Goal: Task Accomplishment & Management: Use online tool/utility

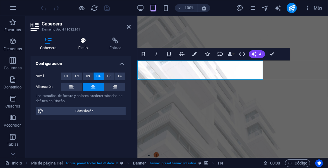
click at [84, 43] on icon at bounding box center [83, 41] width 29 height 6
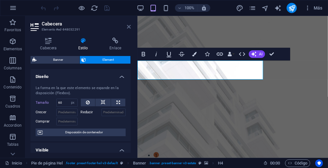
click at [128, 27] on icon at bounding box center [129, 26] width 4 height 5
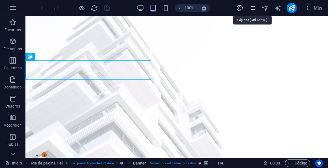
click at [252, 8] on icon "pages" at bounding box center [252, 7] width 7 height 7
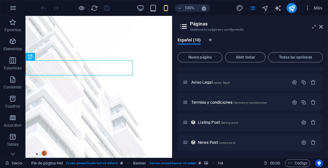
scroll to position [107, 0]
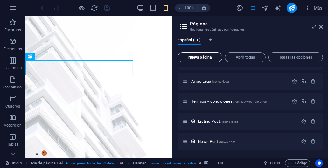
click at [200, 58] on span "Nueva página" at bounding box center [199, 57] width 39 height 4
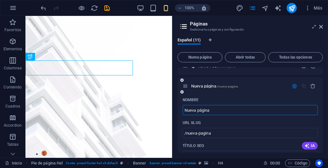
paste input "Capacitación_Aval, Fiador y Deudor Solidario En qué se diferencian"
type input "Capacitación_Aval, Fiador y Deudor Solidario En qué se diferencian"
type input "/capacitacion-aval-fiador-y-deudor-solidario-en-que-se-diferencian"
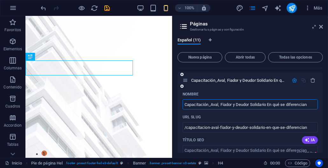
scroll to position [191, 0]
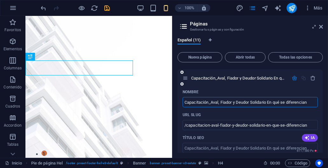
type input "Capacitación_Aval, Fiador y Deudor Solidario En qué se diferencian"
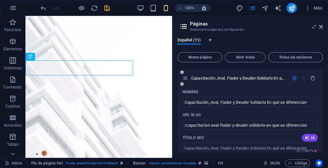
click at [259, 111] on div "URL SLUG" at bounding box center [249, 115] width 135 height 10
click at [293, 76] on icon "button" at bounding box center [293, 77] width 5 height 5
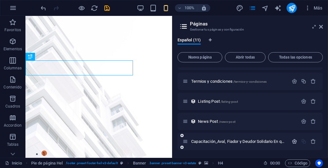
scroll to position [127, 0]
click at [233, 141] on span "Capacitación_Aval, Fiador y Deudor Solidario En qué se diferencian /capacitacio…" at bounding box center [299, 141] width 217 height 5
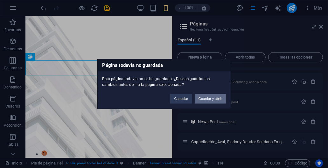
click at [210, 98] on button "Guardar y abrir" at bounding box center [210, 99] width 31 height 10
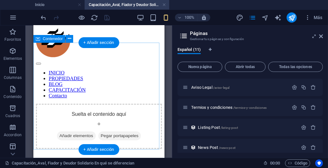
scroll to position [0, 0]
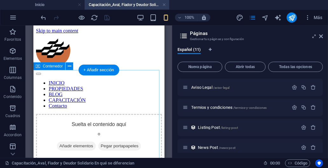
click at [95, 141] on span "Añadir elementos" at bounding box center [76, 145] width 39 height 9
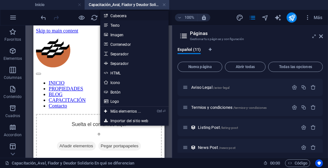
click at [119, 15] on link "Cabecera" at bounding box center [134, 16] width 68 height 10
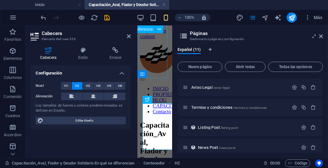
scroll to position [285, 3]
click at [321, 37] on icon at bounding box center [321, 36] width 4 height 5
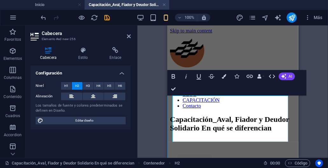
click at [242, 115] on h2 "Capacitación_Aval, Fiador y Deudor Solidario En qué se diferencian" at bounding box center [232, 123] width 126 height 17
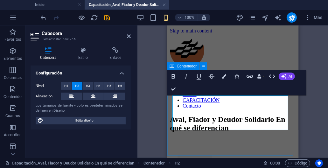
click at [172, 132] on div "Aval, Fiador y Deudor Solidario En qué se diferencian Capacitación_Aval, Fiador…" at bounding box center [232, 123] width 126 height 17
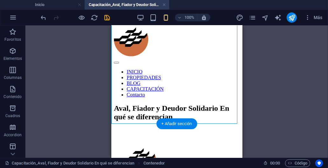
scroll to position [0, 0]
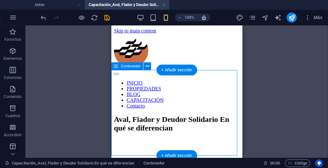
click at [203, 132] on div "Aval, Fiador y Deudor Solidario En qué se diferencian" at bounding box center [176, 123] width 126 height 17
click at [177, 71] on div "+ Añadir sección" at bounding box center [176, 70] width 41 height 11
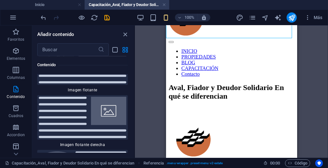
scroll to position [2804, 0]
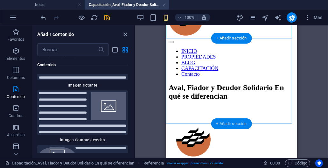
click at [217, 123] on div "+ Añadir sección" at bounding box center [231, 123] width 41 height 11
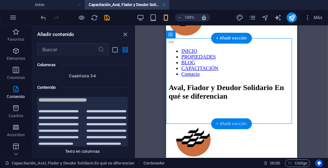
scroll to position [2133, 0]
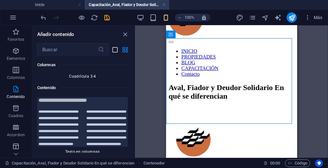
click at [117, 51] on icon "list-view" at bounding box center [115, 49] width 7 height 7
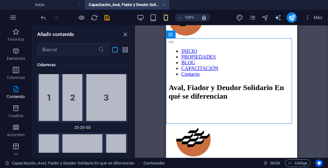
scroll to position [3205, 0]
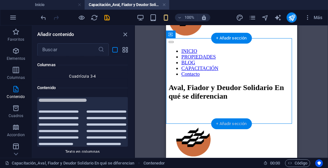
click at [224, 125] on div "+ Añadir sección" at bounding box center [231, 123] width 41 height 11
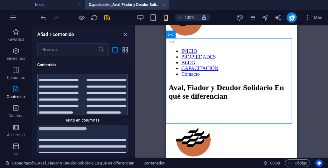
scroll to position [3268, 0]
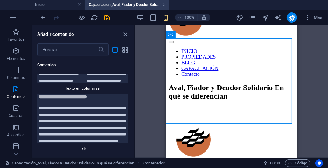
drag, startPoint x: 97, startPoint y: 98, endPoint x: 83, endPoint y: 97, distance: 14.3
click at [97, 98] on img at bounding box center [82, 118] width 87 height 47
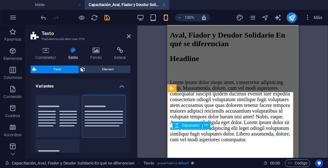
scroll to position [95, 0]
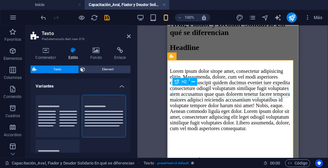
click at [174, 51] on div "Headline" at bounding box center [232, 47] width 126 height 9
click at [173, 51] on div "Headline" at bounding box center [232, 47] width 126 height 9
click at [172, 51] on div "Headline" at bounding box center [232, 47] width 126 height 9
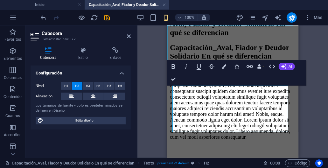
scroll to position [280, 3]
click at [242, 60] on h2 "Capacitación_Aval, Fiador y Deudor Solidario En qué se diferencian" at bounding box center [232, 51] width 126 height 17
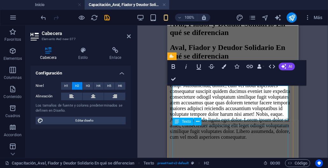
click at [231, 134] on div "Lorem ipsum dolor sitope amet, consectetur adipisicing elitip. Massumenda, dolo…" at bounding box center [232, 108] width 126 height 63
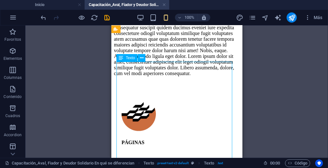
scroll to position [127, 0]
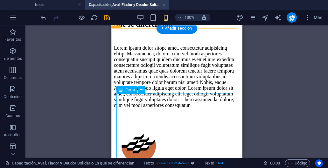
click at [118, 97] on div "Lorem ipsum dolor sitope amet, consectetur adipisicing elitip. Massumenda, dolo…" at bounding box center [176, 76] width 126 height 63
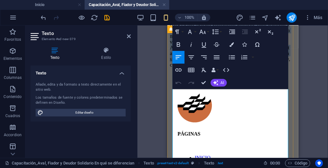
scroll to position [191, 0]
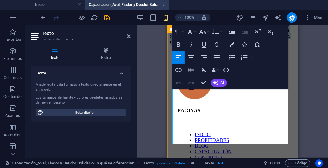
drag, startPoint x: 172, startPoint y: 99, endPoint x: 261, endPoint y: 147, distance: 101.0
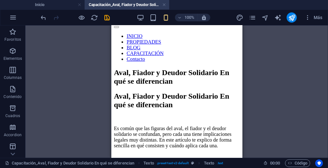
scroll to position [29, 0]
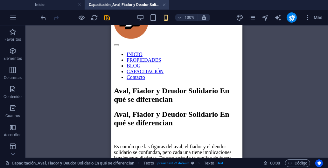
drag, startPoint x: 238, startPoint y: 74, endPoint x: 357, endPoint y: 71, distance: 118.9
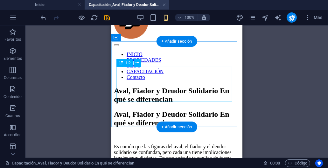
click at [200, 89] on div "Aval, Fiador y Deudor Solidario En qué se diferencian" at bounding box center [176, 94] width 126 height 17
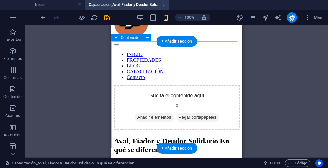
click at [206, 90] on div "Suelta el contenido aquí o Añadir elementos Pegar portapapeles" at bounding box center [176, 107] width 126 height 45
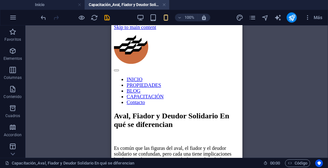
scroll to position [0, 0]
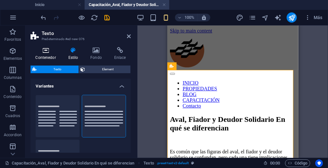
click at [46, 52] on icon at bounding box center [46, 50] width 30 height 6
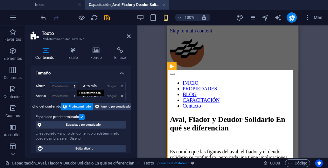
click at [73, 87] on select "Predeterminado px rem % vh vw" at bounding box center [64, 86] width 28 height 8
select select "%"
click at [68, 82] on select "Predeterminado px rem % vh vw" at bounding box center [64, 86] width 28 height 8
type input "100"
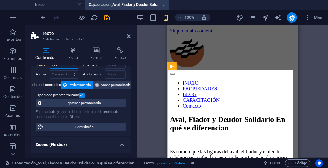
scroll to position [32, 0]
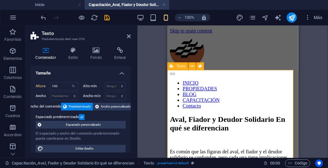
click at [108, 18] on icon "save" at bounding box center [107, 17] width 7 height 7
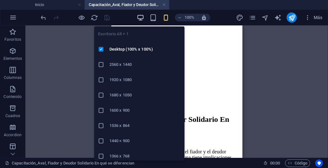
click at [141, 16] on icon "button" at bounding box center [140, 17] width 7 height 7
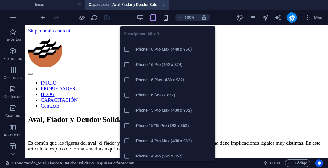
click at [165, 18] on icon "button" at bounding box center [165, 17] width 7 height 7
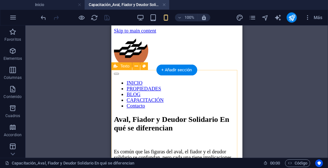
select select "%"
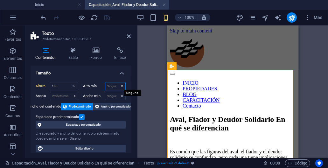
click at [121, 86] on select "Ninguno px rem % vh vw" at bounding box center [115, 86] width 20 height 8
click at [73, 88] on select "Predeterminado px rem % vh vw" at bounding box center [73, 86] width 9 height 8
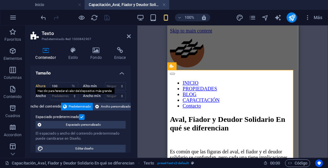
click at [44, 86] on label "Altura" at bounding box center [43, 85] width 14 height 3
select select "DISABLED_OPTION_VALUE"
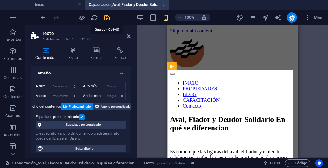
click at [106, 15] on icon "save" at bounding box center [107, 17] width 7 height 7
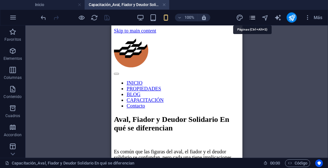
click at [253, 18] on icon "pages" at bounding box center [252, 17] width 7 height 7
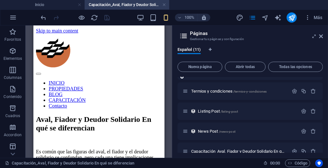
scroll to position [137, 0]
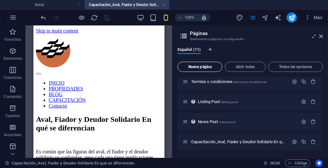
click at [208, 68] on span "Nueva página" at bounding box center [199, 67] width 39 height 4
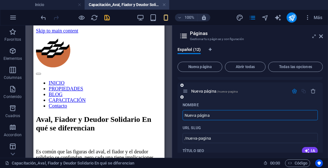
paste input "Créditos_Hipotecarios_3 tipos de fraudes inmobiliarios y como evitarlos"
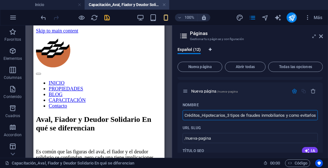
scroll to position [0, 4]
type input "Créditos_Hipotecarios_3 tipos de fraudes inmobiliarios y como evitarlos"
type input "/creditos-hipotecarios-3-tipos-de-fraudes-inmobiliarios-y-como-evitarlos"
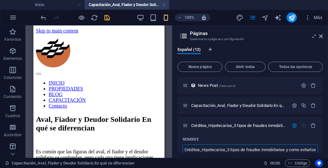
scroll to position [191, 0]
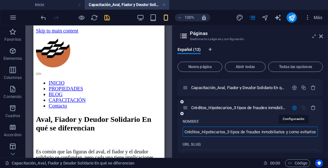
type input "Créditos_Hipotecarios_3 tipos de fraudes inmobiliarios y como evitarlos"
click at [294, 109] on icon "button" at bounding box center [293, 107] width 5 height 5
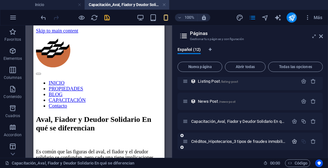
scroll to position [157, 0]
click at [229, 141] on span "Créditos_Hipotecarios_3 tipos de fraudes inmobiliarios y como evitarlos /credit…" at bounding box center [308, 141] width 235 height 5
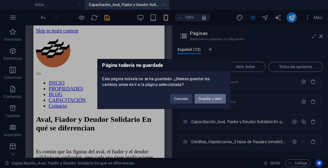
click at [209, 97] on button "Guardar y abrir" at bounding box center [210, 99] width 31 height 10
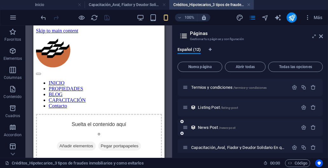
scroll to position [0, 0]
click at [11, 91] on icon "button" at bounding box center [13, 89] width 8 height 8
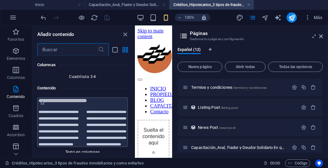
scroll to position [2165, 0]
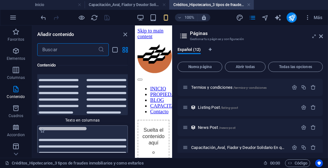
click at [62, 127] on img at bounding box center [82, 150] width 87 height 47
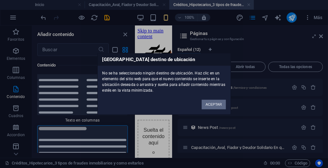
click at [111, 116] on div "Ningún destino de ubicación No se ha seleccionado ningún destino de ubicación. …" at bounding box center [164, 84] width 328 height 168
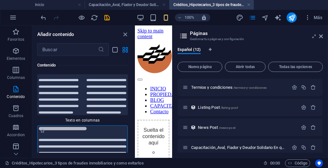
click at [111, 127] on img at bounding box center [82, 150] width 87 height 47
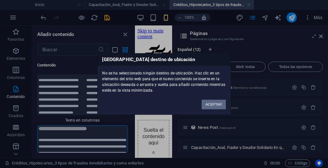
click at [206, 105] on button "ACEPTAR" at bounding box center [213, 105] width 24 height 10
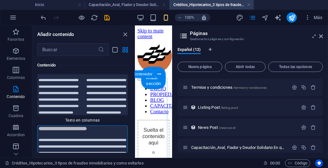
click at [156, 121] on div "Suelta el contenido aquí o Añadir elementos Pegar portapapeles" at bounding box center [153, 160] width 32 height 82
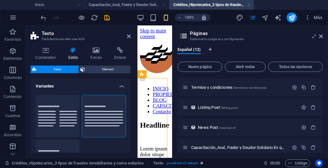
click at [321, 36] on icon at bounding box center [321, 36] width 4 height 5
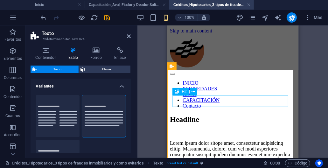
click at [194, 115] on div "Headline" at bounding box center [232, 119] width 126 height 9
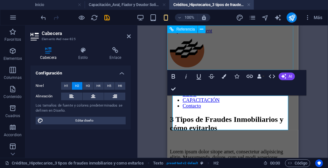
scroll to position [166, 2]
drag, startPoint x: 174, startPoint y: 88, endPoint x: 63, endPoint y: 63, distance: 114.1
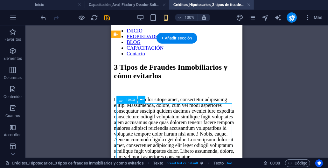
scroll to position [64, 0]
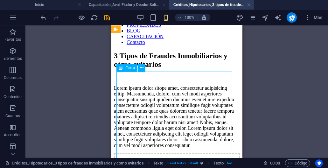
click at [118, 85] on div "Lorem ipsum dolor sitope amet, consectetur adipisicing elitip. Massumenda, dolo…" at bounding box center [176, 116] width 126 height 63
click at [117, 85] on div "Lorem ipsum dolor sitope amet, consectetur adipisicing elitip. Massumenda, dolo…" at bounding box center [176, 116] width 126 height 63
drag, startPoint x: 118, startPoint y: 76, endPoint x: 150, endPoint y: 83, distance: 32.7
click at [150, 85] on div "Lorem ipsum dolor sitope amet, consectetur adipisicing elitip. Massumenda, dolo…" at bounding box center [176, 116] width 126 height 63
click at [118, 85] on div "Lorem ipsum dolor sitope amet, consectetur adipisicing elitip. Massumenda, dolo…" at bounding box center [176, 116] width 126 height 63
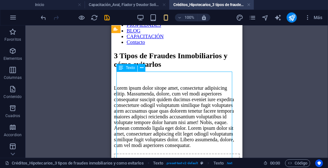
click at [118, 85] on div "Lorem ipsum dolor sitope amet, consectetur adipisicing elitip. Massumenda, dolo…" at bounding box center [176, 116] width 126 height 63
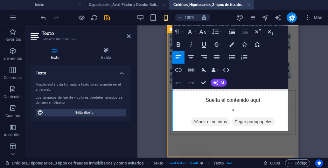
scroll to position [133, 0]
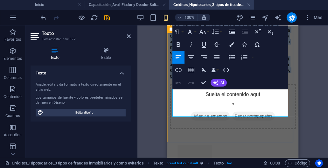
drag, startPoint x: 173, startPoint y: 139, endPoint x: 235, endPoint y: 132, distance: 62.9
click at [235, 78] on div "3 Tipos de Fraudes Inmobiliarios y cómo evitarlos Lorem ipsum dolor sitope amet…" at bounding box center [232, 30] width 126 height 97
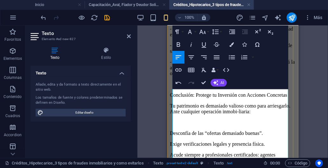
scroll to position [514, 0]
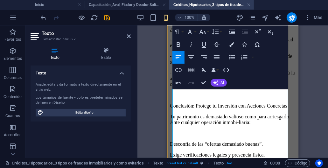
click at [215, 48] on p "- Verifica la identidad del vendedor y confirma su titularidad en el Registro P…" at bounding box center [232, 42] width 126 height 11
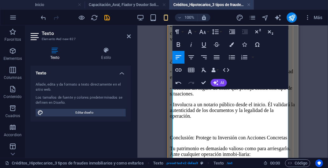
click at [218, 42] on p "En este caso, el estafador se hace pasar por el dueño legítimo de un inmueble —…" at bounding box center [232, 27] width 126 height 29
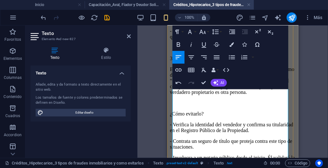
scroll to position [419, 0]
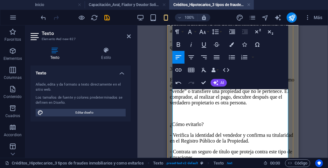
click at [186, 50] on p "- Establece un presupuesto realista y no aceptes un crédito que exceda tu capac…" at bounding box center [232, 43] width 126 height 11
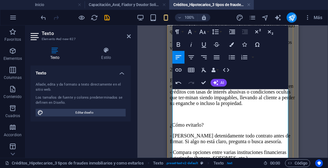
scroll to position [324, 0]
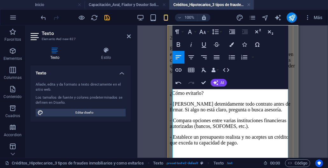
click at [210, 74] on p "Estos fraudes se aprovechan de personas con poca experiencia o necesidad urgent…" at bounding box center [232, 59] width 126 height 29
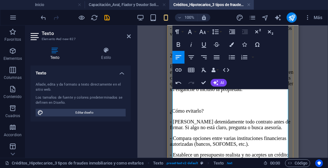
scroll to position [292, 0]
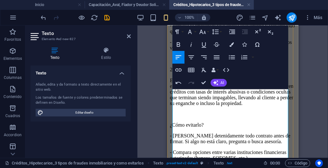
click at [184, 106] on p "Estos fraudes se aprovechan de personas con poca experiencia o necesidad urgent…" at bounding box center [232, 91] width 126 height 29
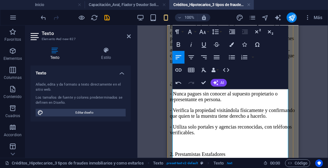
scroll to position [196, 0]
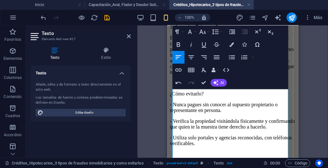
click at [245, 75] on p "Este es uno de los fraudes más frecuentes. Los estafadores copian anuncios real…" at bounding box center [232, 55] width 126 height 40
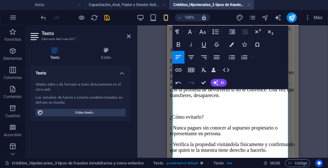
scroll to position [165, 0]
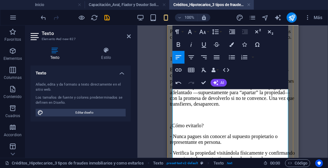
click at [209, 103] on p "Este es uno de los fraudes más frecuentes. Los estafadores copian anuncios real…" at bounding box center [232, 86] width 126 height 40
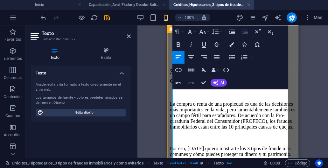
scroll to position [38, 0]
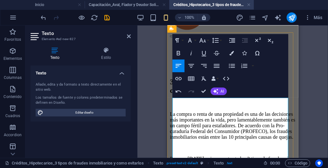
click at [197, 129] on p "La compra o renta de una propiedad es una de las decisiones más importantes en …" at bounding box center [232, 125] width 126 height 29
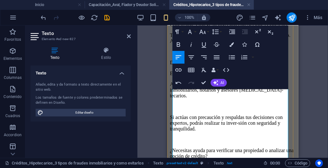
scroll to position [610, 0]
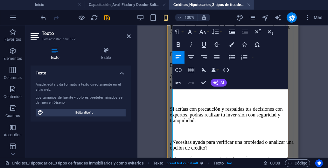
click at [191, 35] on p "Tu patrimonio es demasiado valioso como para arriesgarlo. Ante cualquier operac…" at bounding box center [232, 29] width 126 height 11
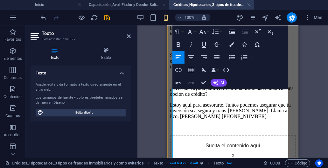
scroll to position [673, 0]
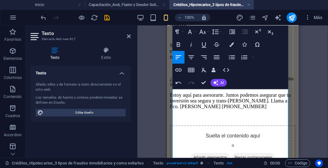
click at [183, 26] on p "Acude siempre a profesionales certificados: agentes inmobiliarios, notarios y a…" at bounding box center [232, 17] width 126 height 17
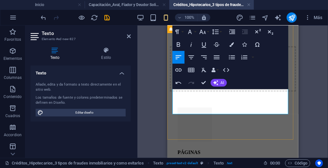
scroll to position [737, 0]
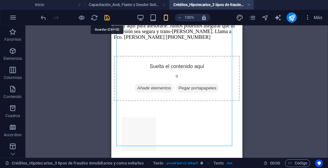
click at [107, 17] on icon "save" at bounding box center [107, 17] width 7 height 7
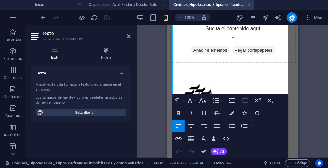
scroll to position [752, 0]
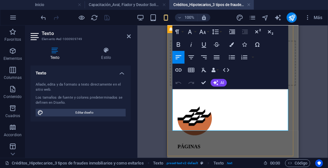
click at [285, 24] on p "Estoy aquí para asesorarte. Juntos podemos asegurar que tu inversión sea segura…" at bounding box center [232, 15] width 126 height 17
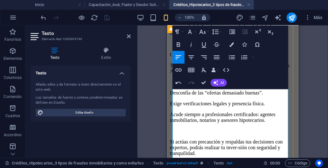
scroll to position [561, 0]
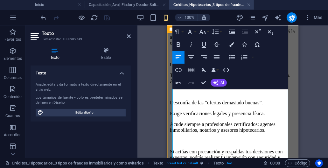
click at [224, 67] on p "Conclusión: Protege tu Inversión con Acciones Concretas" at bounding box center [232, 64] width 126 height 6
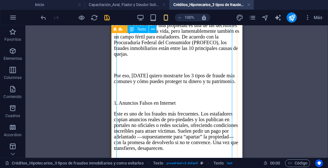
scroll to position [116, 0]
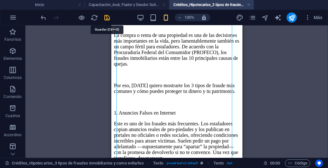
click at [107, 18] on icon "save" at bounding box center [107, 17] width 7 height 7
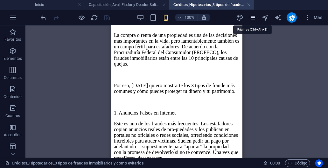
click at [253, 18] on icon "pages" at bounding box center [252, 17] width 7 height 7
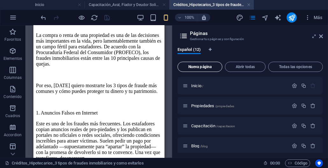
click at [210, 67] on span "Nueva página" at bounding box center [199, 67] width 39 height 4
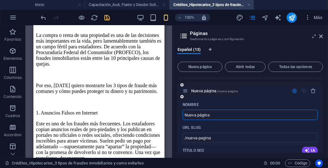
paste input "10 puntos clave de funcionalidad al comprar una cas"
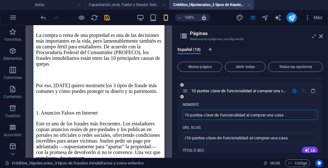
type input "10 puntos clave de funcionalidad al comprar una casa"
type input "/10-puntos-clave-de-funcionalidad-al-comprar-una-casa"
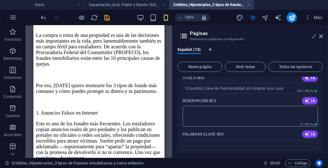
scroll to position [259, 0]
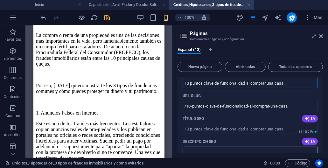
type input "10 puntos clave de funcionalidad al comprar una casa"
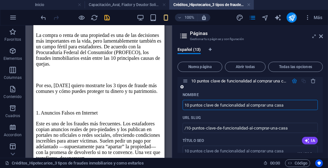
scroll to position [228, 0]
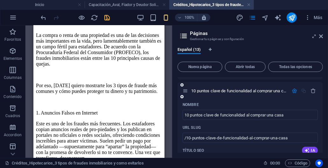
click at [238, 105] on div "Nombre" at bounding box center [249, 104] width 135 height 10
click at [226, 91] on span "10 puntos clave de funcionalidad al comprar una casa /10-puntos-clave-de-funcio…" at bounding box center [281, 90] width 180 height 5
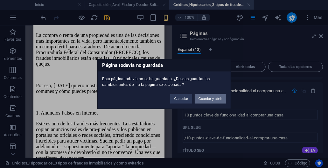
click at [212, 98] on button "Guardar y abrir" at bounding box center [210, 99] width 31 height 10
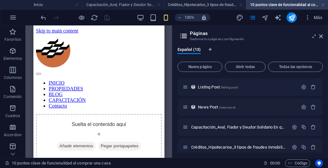
scroll to position [0, 0]
click at [14, 89] on icon "button" at bounding box center [13, 89] width 8 height 8
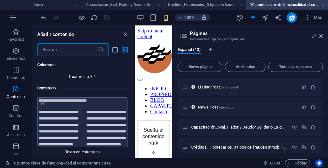
scroll to position [2165, 0]
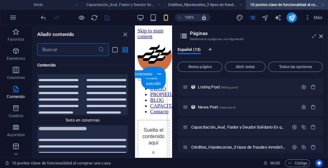
click at [147, 119] on div "Suelta el contenido aquí o Añadir elementos Pegar portapapeles" at bounding box center [153, 160] width 32 height 82
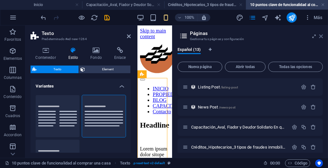
click at [320, 36] on icon at bounding box center [321, 36] width 4 height 5
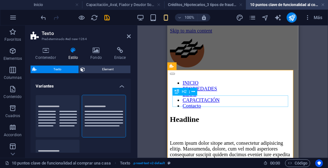
click at [215, 115] on div "Headline" at bounding box center [232, 119] width 126 height 9
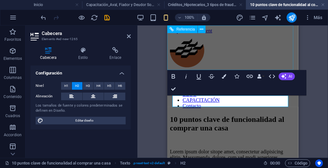
scroll to position [181, 3]
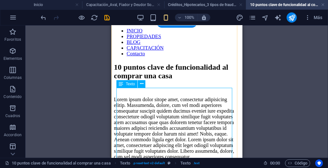
scroll to position [64, 0]
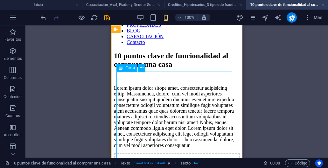
click at [121, 85] on div "Lorem ipsum dolor sitope amet, consectetur adipisicing elitip. Massumenda, dolo…" at bounding box center [176, 116] width 126 height 63
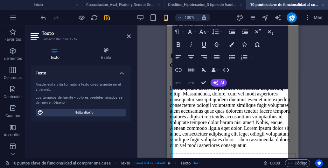
click at [121, 76] on h4 "Texto" at bounding box center [81, 70] width 100 height 11
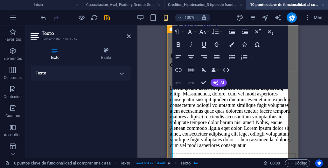
click at [182, 98] on p "Lorem ipsum dolor sitope amet, consectetur adipisicing elitip. Massumenda, dolo…" at bounding box center [232, 116] width 126 height 63
click at [181, 98] on p "Lorem ipsum dolor sitope amet, consectetur adipisicing elitip. Massumenda, dolo…" at bounding box center [232, 116] width 126 height 63
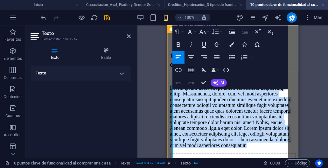
click at [181, 98] on p "Lorem ipsum dolor sitope amet, consectetur adipisicing elitip. Massumenda, dolo…" at bounding box center [232, 116] width 126 height 63
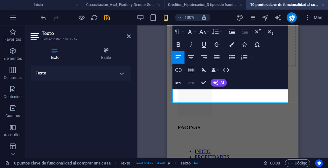
scroll to position [684, 0]
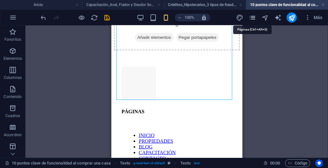
click at [253, 17] on icon "pages" at bounding box center [252, 17] width 7 height 7
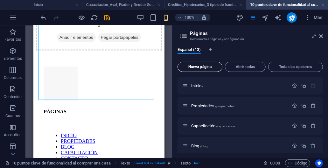
click at [200, 66] on span "Nueva página" at bounding box center [199, 67] width 39 height 4
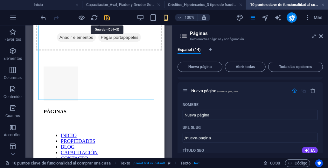
click at [106, 17] on icon "save" at bounding box center [107, 17] width 7 height 7
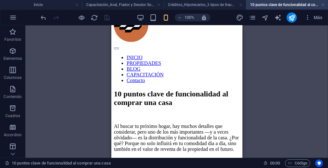
scroll to position [0, 0]
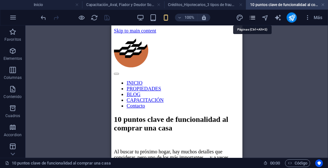
click at [252, 18] on icon "pages" at bounding box center [252, 17] width 7 height 7
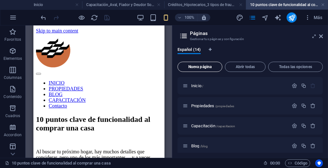
click at [206, 65] on span "Nueva página" at bounding box center [199, 67] width 39 height 4
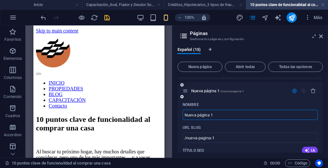
paste input "Para_Propietarios_Descubre tu Futuro, Carreras en el Dinámico Mundo Inmobiliario"
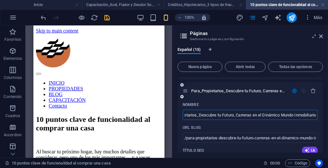
type input "Para_Propietarios_Descubre tu Futuro, Carreras en el Dinámico Mundo Inmobiliario"
type input "/para-propietarios-descubre-tu-futuro-carreras-en-el-dinamico-mundo-inmobiliario"
type input "Para_Propietarios_Descubre tu Futuro, Carreras en el Dinámico Mundo Inmobiliario"
click at [292, 91] on icon "button" at bounding box center [293, 90] width 5 height 5
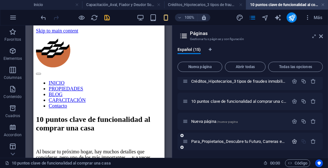
scroll to position [217, 0]
click at [260, 141] on span "Para_Propietarios_Descubre tu Futuro, Carreras en el Dinámico Mundo Inmobiliari…" at bounding box center [326, 141] width 270 height 5
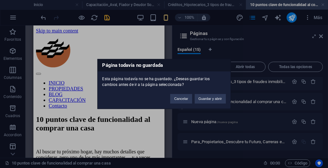
click at [215, 97] on button "Guardar y abrir" at bounding box center [210, 99] width 31 height 10
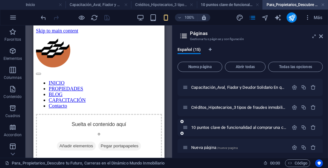
scroll to position [0, 0]
click at [11, 86] on icon "button" at bounding box center [13, 89] width 8 height 8
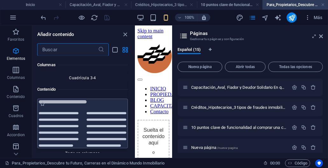
scroll to position [2133, 0]
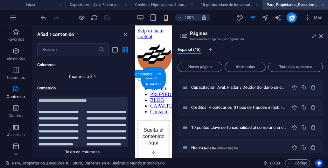
click at [159, 119] on div "Suelta el contenido aquí o Añadir elementos Pegar portapapeles" at bounding box center [153, 160] width 32 height 82
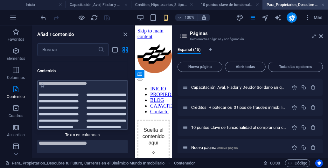
scroll to position [2165, 0]
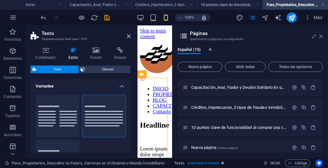
click at [322, 36] on icon at bounding box center [321, 36] width 4 height 5
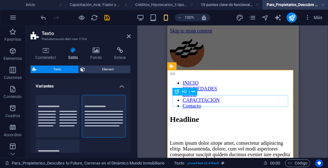
click at [217, 115] on div "Headline" at bounding box center [232, 119] width 126 height 9
click at [211, 115] on div "Headline" at bounding box center [232, 119] width 126 height 9
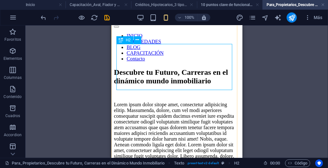
scroll to position [64, 0]
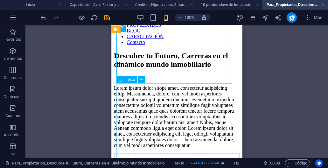
click at [128, 95] on div "Lorem ipsum dolor sitope amet, consectetur adipisicing elitip. Massumenda, dolo…" at bounding box center [176, 116] width 126 height 63
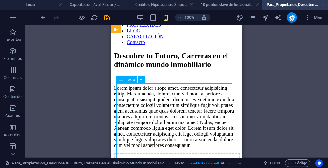
drag, startPoint x: 128, startPoint y: 95, endPoint x: 253, endPoint y: 124, distance: 127.4
click at [128, 95] on div "Lorem ipsum dolor sitope amet, consectetur adipisicing elitip. Massumenda, dolo…" at bounding box center [176, 116] width 126 height 63
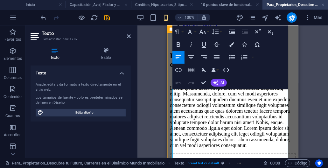
click at [196, 111] on p "Lorem ipsum dolor sitope amet, consectetur adipisicing elitip. Massumenda, dolo…" at bounding box center [232, 116] width 126 height 63
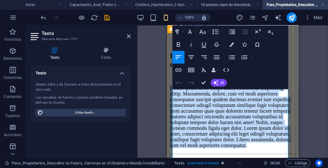
click at [196, 111] on p "Lorem ipsum dolor sitope amet, consectetur adipisicing elitip. Massumenda, dolo…" at bounding box center [232, 116] width 126 height 63
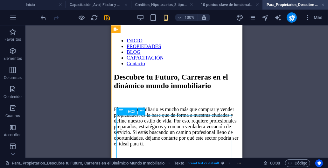
scroll to position [32, 0]
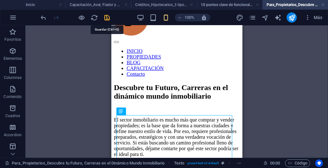
click at [109, 17] on icon "save" at bounding box center [107, 17] width 7 height 7
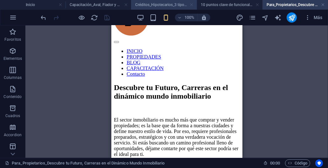
click at [192, 4] on link at bounding box center [191, 5] width 4 height 6
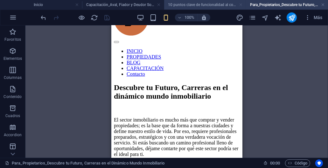
click at [240, 5] on link at bounding box center [241, 5] width 4 height 6
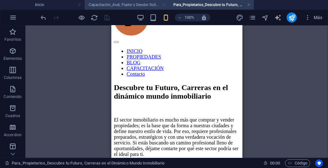
click at [163, 5] on link at bounding box center [164, 5] width 4 height 6
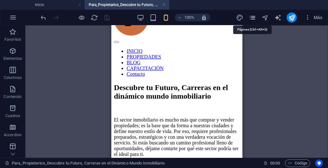
click at [256, 18] on icon "pages" at bounding box center [252, 17] width 7 height 7
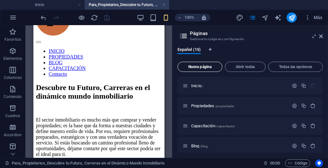
click at [202, 65] on span "Nueva página" at bounding box center [199, 67] width 39 height 4
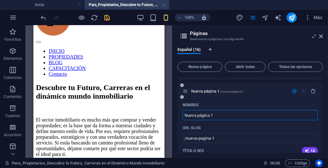
paste input "Para_Propietarios_Estás intentando vender tu propiedad por tu cuenta"
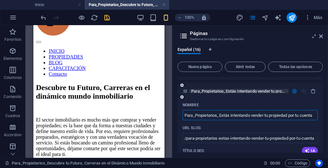
type input "Para_Propietarios_Estás intentando vender tu propiedad por tu cuenta"
type input "/para-propietarios-estas-intentando-vender-tu-propiedad-por-tu-cuenta"
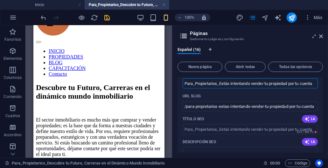
scroll to position [287, 0]
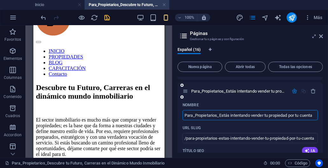
type input "Para_Propietarios_Estás intentando vender tu propiedad por tu cuenta"
click at [293, 92] on icon "button" at bounding box center [293, 90] width 5 height 5
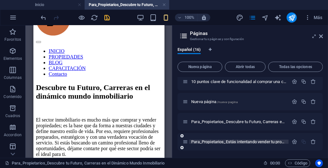
click at [235, 140] on span "Para_Propietarios_Estás intentando vender tu propiedad por tu cuenta /para-prop…" at bounding box center [306, 141] width 230 height 5
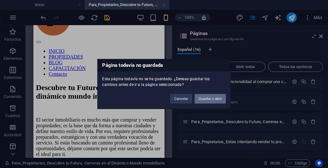
click at [207, 99] on button "Guardar y abrir" at bounding box center [210, 99] width 31 height 10
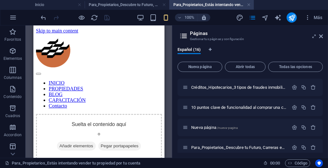
scroll to position [0, 0]
click at [13, 88] on icon "button" at bounding box center [13, 89] width 8 height 8
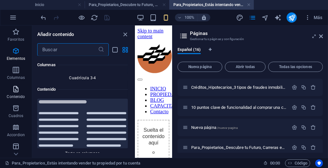
scroll to position [2133, 0]
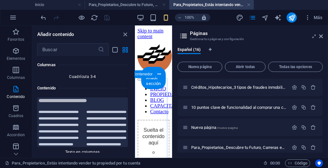
click at [145, 125] on div "Suelta el contenido aquí o Añadir elementos Pegar portapapeles" at bounding box center [153, 160] width 32 height 82
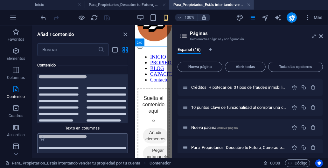
scroll to position [2165, 0]
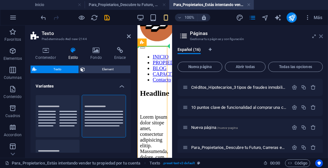
click at [322, 37] on icon at bounding box center [321, 36] width 4 height 5
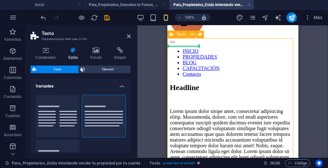
click at [195, 83] on div "Headline Lorem ipsum dolor sitope amet, consectetur adipisicing elitip. Massume…" at bounding box center [232, 127] width 126 height 88
click at [169, 83] on div "Headline Lorem ipsum dolor sitope amet, consectetur adipisicing elitip. Massume…" at bounding box center [232, 127] width 126 height 88
click at [194, 83] on div "Headline Lorem ipsum dolor sitope amet, consectetur adipisicing elitip. Massume…" at bounding box center [232, 127] width 126 height 88
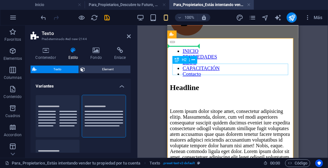
click at [188, 83] on div "Headline" at bounding box center [232, 87] width 126 height 9
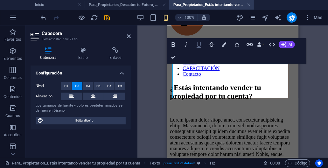
scroll to position [188, 3]
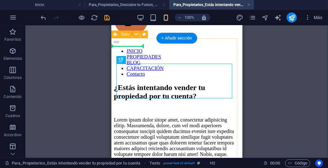
click at [143, 83] on div "¿Estás intentando vender tu propiedad por tu cuenta? Lorem ipsum dolor sitope a…" at bounding box center [176, 131] width 126 height 97
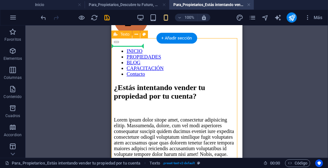
click at [143, 83] on div "¿Estás intentando vender tu propiedad por tu cuenta? Lorem ipsum dolor sitope a…" at bounding box center [176, 131] width 126 height 97
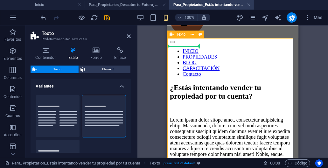
click at [171, 83] on div "¿Estás intentando vender tu propiedad por tu cuenta? Lorem ipsum dolor sitope a…" at bounding box center [232, 131] width 126 height 97
drag, startPoint x: 127, startPoint y: 37, endPoint x: 17, endPoint y: 11, distance: 113.9
click at [127, 37] on icon at bounding box center [129, 36] width 4 height 5
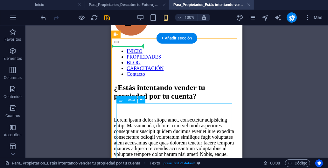
click at [155, 117] on div "Lorem ipsum dolor sitope amet, consectetur adipisicing elitip. Massumenda, dolo…" at bounding box center [176, 148] width 126 height 63
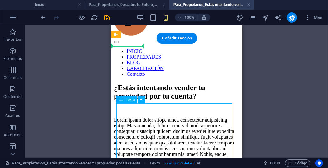
click at [155, 117] on div "Lorem ipsum dolor sitope amet, consectetur adipisicing elitip. Massumenda, dolo…" at bounding box center [176, 148] width 126 height 63
click at [155, 117] on div "Arrastra aquí para reemplazar el contenido existente. Si quieres crear un eleme…" at bounding box center [176, 91] width 302 height 132
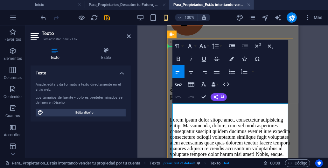
drag, startPoint x: 24, startPoint y: 96, endPoint x: 155, endPoint y: 85, distance: 131.4
click at [155, 85] on div "Arrastra aquí para reemplazar el contenido existente. Si quieres crear un eleme…" at bounding box center [232, 91] width 190 height 132
click at [218, 121] on p "Lorem ipsum dolor sitope amet, consectetur adipisicing elitip. Massumenda, dolo…" at bounding box center [232, 148] width 126 height 63
click at [217, 121] on p "Lorem ipsum dolor sitope amet, consectetur adipisicing elitip. Massumenda, dolo…" at bounding box center [232, 148] width 126 height 63
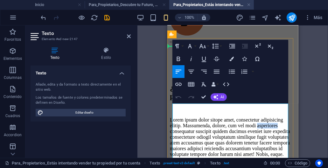
click at [217, 121] on p "Lorem ipsum dolor sitope amet, consectetur adipisicing elitip. Massumenda, dolo…" at bounding box center [232, 148] width 126 height 63
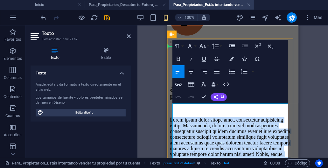
click at [217, 121] on p "Lorem ipsum dolor sitope amet, consectetur adipisicing elitip. Massumenda, dolo…" at bounding box center [232, 148] width 126 height 63
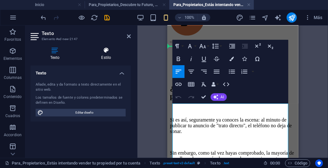
scroll to position [20697, 0]
click at [260, 122] on p "Si es así, seguramente ya conoces la escena: al minuto de publicar tu anuncio d…" at bounding box center [232, 125] width 126 height 17
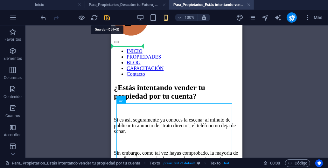
click at [106, 17] on icon "save" at bounding box center [107, 17] width 7 height 7
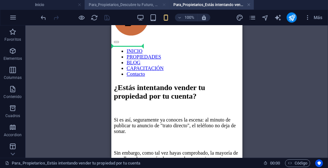
click at [162, 3] on link at bounding box center [164, 5] width 4 height 6
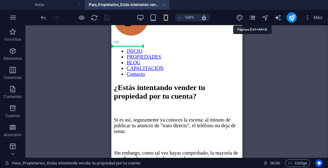
click at [253, 18] on icon "pages" at bounding box center [252, 17] width 7 height 7
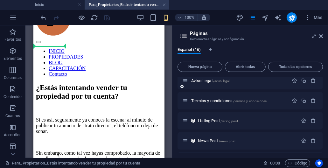
scroll to position [127, 0]
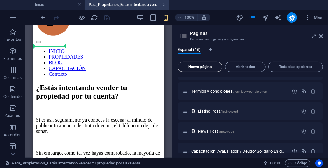
click at [197, 66] on span "Nueva página" at bounding box center [199, 67] width 39 height 4
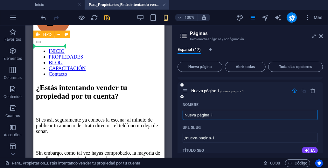
paste input "text"
type input "/"
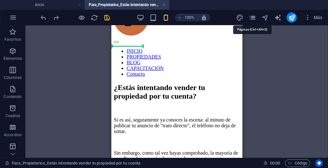
click at [254, 20] on icon "pages" at bounding box center [252, 17] width 7 height 7
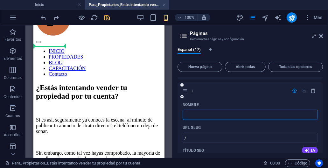
paste input "Para_Propietarios_Quién Fija el Precio de los Inmuebles"
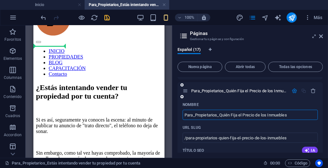
type input "Para_Propietarios_Quién Fija el Precio de los Inmuebles"
type input "/para-propietarios-quien-fija-el-precio-de-los-inmuebles"
type input "Para_Propietarios_Quién Fija el Precio de los Inmuebles"
click at [293, 90] on icon "button" at bounding box center [293, 90] width 5 height 5
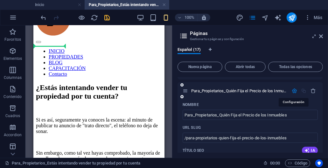
scroll to position [257, 0]
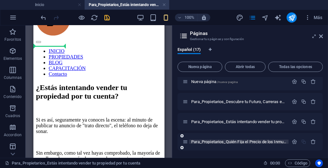
click at [241, 140] on span "Para_Propietarios_Quién Fija el Precio de los Inmuebles /para-propietarios-quie…" at bounding box center [281, 141] width 181 height 5
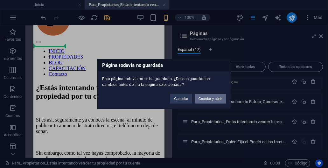
click at [207, 97] on button "Guardar y abrir" at bounding box center [210, 99] width 31 height 10
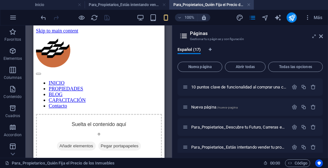
scroll to position [0, 0]
click at [13, 91] on icon "button" at bounding box center [13, 89] width 8 height 8
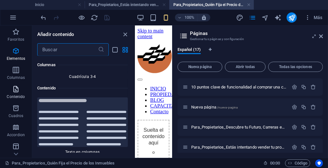
scroll to position [2133, 0]
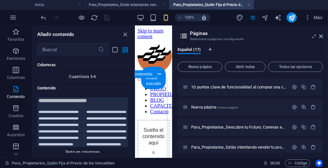
click at [150, 122] on div "Suelta el contenido aquí o Añadir elementos Pegar portapapeles" at bounding box center [153, 160] width 32 height 82
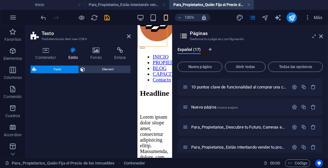
scroll to position [290, 0]
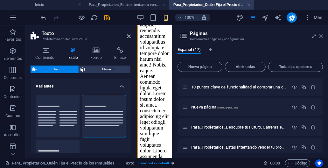
click at [322, 36] on icon at bounding box center [321, 36] width 4 height 5
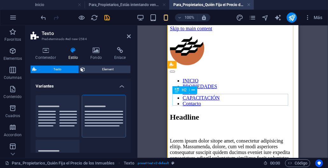
scroll to position [0, 0]
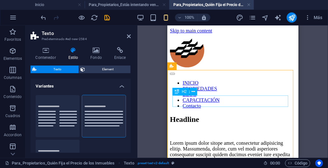
click at [198, 115] on div "Headline" at bounding box center [232, 119] width 126 height 9
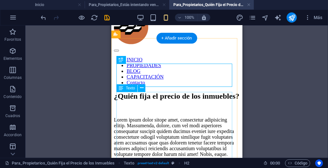
scroll to position [32, 0]
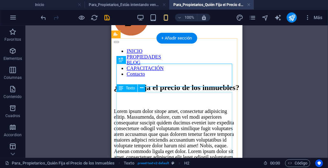
click at [148, 108] on div "Lorem ipsum dolor sitope amet, consectetur adipisicing elitip. Massumenda, dolo…" at bounding box center [176, 139] width 126 height 63
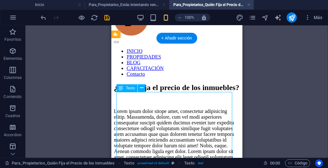
click at [148, 108] on div "Lorem ipsum dolor sitope amet, consectetur adipisicing elitip. Massumenda, dolo…" at bounding box center [176, 139] width 126 height 63
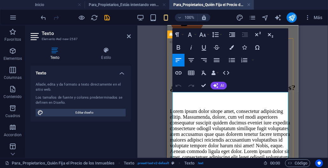
click at [195, 108] on p "Lorem ipsum dolor sitope amet, consectetur adipisicing elitip. Massumenda, dolo…" at bounding box center [232, 139] width 126 height 63
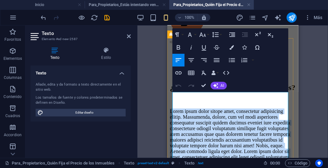
click at [195, 108] on p "Lorem ipsum dolor sitope amet, consectetur adipisicing elitip. Massumenda, dolo…" at bounding box center [232, 139] width 126 height 63
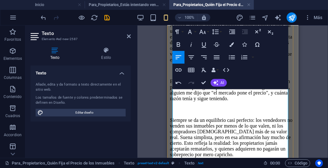
scroll to position [159, 0]
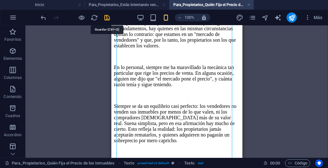
click at [109, 18] on icon "save" at bounding box center [107, 17] width 7 height 7
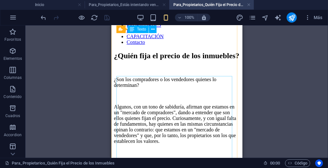
scroll to position [32, 0]
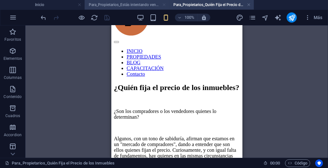
click at [164, 5] on link at bounding box center [164, 5] width 4 height 6
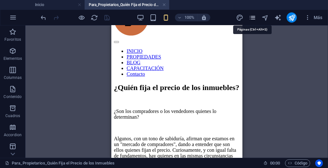
click at [252, 19] on icon "pages" at bounding box center [252, 17] width 7 height 7
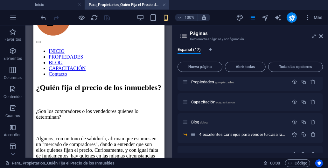
scroll to position [0, 0]
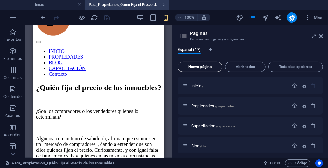
click at [206, 66] on span "Nueva página" at bounding box center [199, 67] width 39 height 4
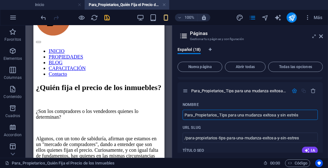
type input "Para_Propietarios_Tips para una mudanza exitosa y sin estrés"
type input "/para-propietarios-tips-para-una-mudanza-exitosa-y-sin-estres"
type input "Para_Propietarios_Tips para una mudanza exitosa y sin estrés"
click at [292, 91] on icon "button" at bounding box center [293, 90] width 5 height 5
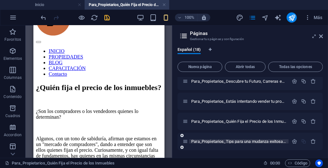
click at [242, 140] on span "Para_Propietarios_Tips para una mudanza exitosa y sin estrés /para-propietarios…" at bounding box center [292, 141] width 203 height 5
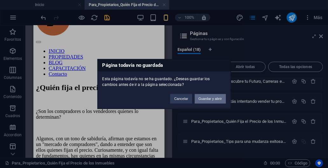
click at [212, 97] on button "Guardar y abrir" at bounding box center [210, 99] width 31 height 10
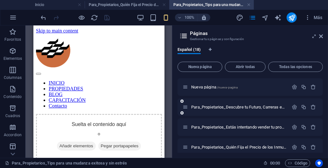
scroll to position [0, 0]
click at [17, 89] on span "Contenido" at bounding box center [12, 92] width 25 height 15
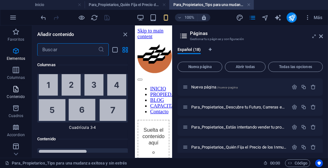
scroll to position [2133, 0]
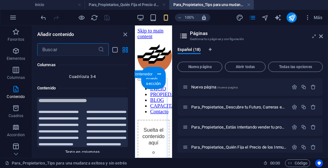
click at [149, 125] on div "Suelta el contenido aquí o Añadir elementos Pegar portapapeles" at bounding box center [153, 160] width 32 height 82
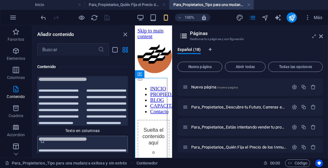
scroll to position [2165, 0]
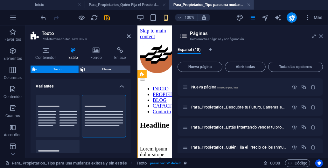
click at [322, 37] on icon at bounding box center [321, 36] width 4 height 5
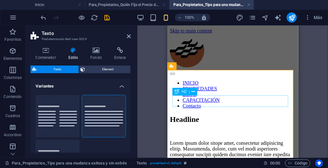
click at [215, 115] on div "Headline" at bounding box center [232, 119] width 126 height 9
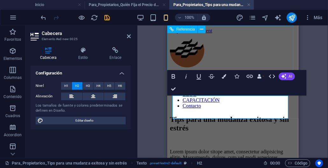
scroll to position [116, 2]
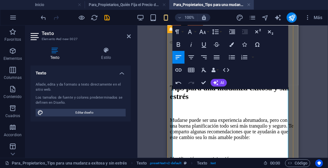
scroll to position [0, 0]
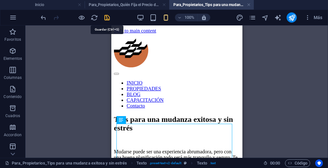
click at [107, 17] on icon "save" at bounding box center [107, 17] width 7 height 7
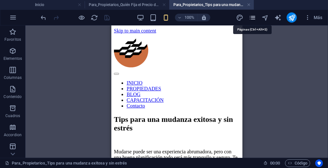
click at [250, 19] on icon "pages" at bounding box center [252, 17] width 7 height 7
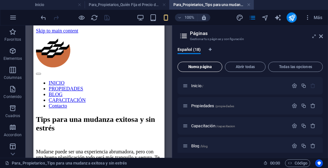
click at [209, 65] on span "Nueva página" at bounding box center [199, 67] width 39 height 4
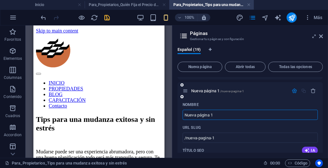
paste input "Sobre_Nosotros_Quién es [PERSON_NAME]"
type input "Sobre_Nosotros_Quién es [PERSON_NAME]"
type input "/sobre-nosotros-quien-es-[PERSON_NAME]"
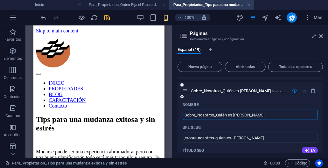
type input "Sobre_Nosotros_Quién es [PERSON_NAME]"
click at [293, 90] on icon "button" at bounding box center [293, 90] width 5 height 5
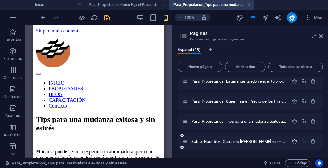
scroll to position [297, 0]
click at [240, 142] on span "Sobre_Nosotros_Quién es Francisco Ornelas /sobre-nosotros-quien-es-francisco-or…" at bounding box center [263, 141] width 144 height 5
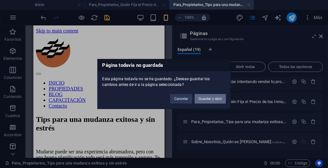
click at [202, 98] on button "Guardar y abrir" at bounding box center [210, 99] width 31 height 10
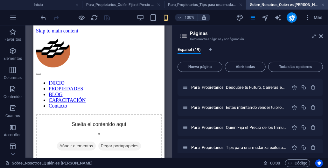
scroll to position [0, 0]
click at [16, 88] on icon "button" at bounding box center [13, 89] width 8 height 8
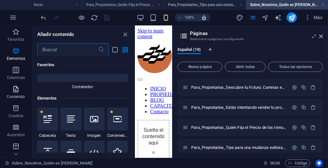
scroll to position [2133, 0]
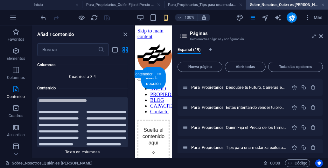
click at [148, 119] on div "Suelta el contenido aquí o Añadir elementos Pegar portapapeles" at bounding box center [153, 160] width 32 height 82
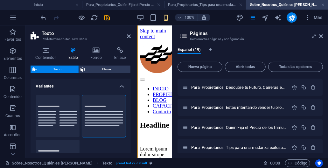
scroll to position [290, 0]
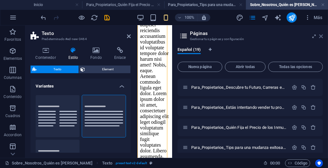
click at [319, 35] on icon at bounding box center [321, 36] width 4 height 5
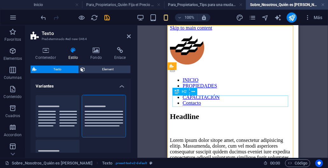
scroll to position [0, 0]
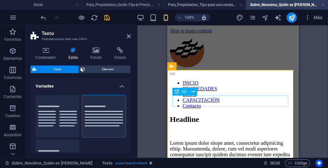
click at [204, 115] on div "Headline" at bounding box center [232, 119] width 126 height 9
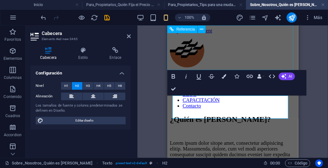
scroll to position [45, 3]
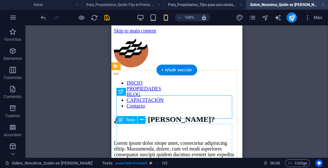
click at [154, 140] on div "Lorem ipsum dolor sitope amet, consectetur adipisicing elitip. Massumenda, dolo…" at bounding box center [176, 171] width 126 height 63
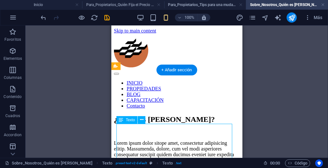
click at [154, 140] on div "Lorem ipsum dolor sitope amet, consectetur adipisicing elitip. Massumenda, dolo…" at bounding box center [176, 171] width 126 height 63
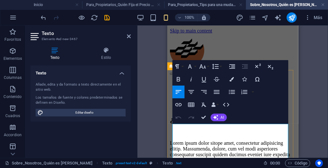
click at [193, 141] on p "Lorem ipsum dolor sitope amet, consectetur adipisicing elitip. Massumenda, dolo…" at bounding box center [232, 171] width 126 height 63
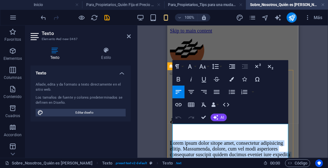
click at [193, 141] on p "Lorem ipsum dolor sitope amet, consectetur adipisicing elitip. Massumenda, dolo…" at bounding box center [232, 171] width 126 height 63
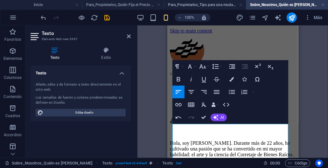
scroll to position [19394, 0]
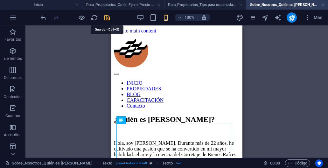
click at [107, 18] on icon "save" at bounding box center [107, 17] width 7 height 7
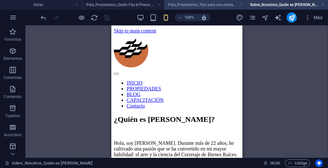
click at [240, 4] on link at bounding box center [241, 5] width 4 height 6
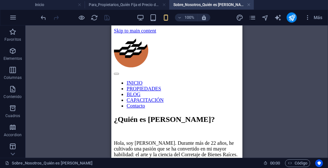
click at [163, 4] on link at bounding box center [164, 5] width 4 height 6
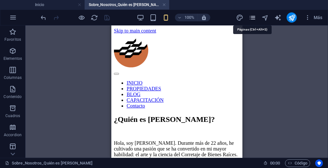
click at [251, 17] on icon "pages" at bounding box center [252, 17] width 7 height 7
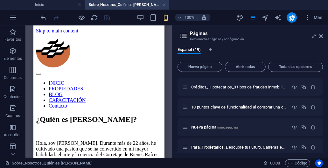
scroll to position [222, 0]
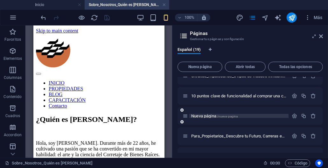
click at [230, 116] on span "/nueva-pagina" at bounding box center [227, 115] width 21 height 3
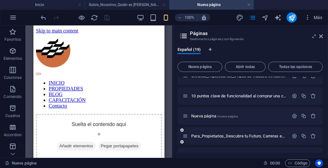
scroll to position [0, 0]
click at [14, 90] on icon "button" at bounding box center [13, 89] width 8 height 8
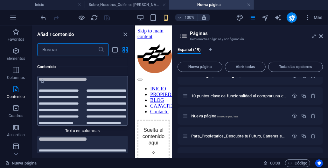
scroll to position [2165, 0]
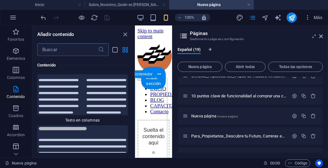
drag, startPoint x: 267, startPoint y: 148, endPoint x: 138, endPoint y: 124, distance: 131.3
click at [149, 125] on div "Suelta el contenido aquí o Añadir elementos Pegar portapapeles" at bounding box center [153, 160] width 32 height 82
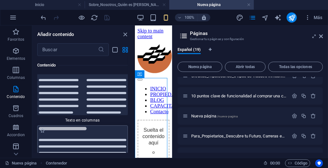
click at [92, 127] on img at bounding box center [82, 150] width 87 height 47
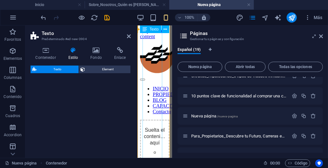
scroll to position [455, 0]
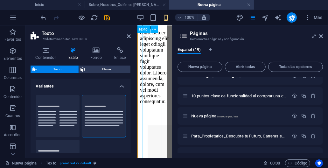
drag, startPoint x: 229, startPoint y: 144, endPoint x: 150, endPoint y: 112, distance: 85.5
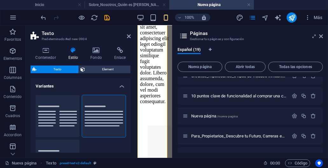
click at [324, 38] on aside "Páginas Gestionar tus páginas y configuración Español (19) Nueva página Abrir t…" at bounding box center [250, 91] width 156 height 132
click at [320, 36] on icon at bounding box center [321, 36] width 4 height 5
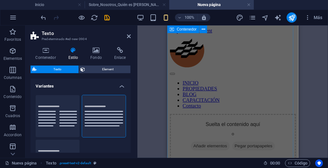
scroll to position [0, 0]
click at [248, 5] on link at bounding box center [249, 5] width 4 height 6
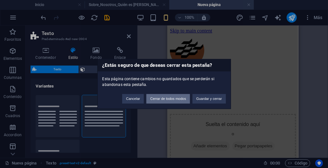
click at [178, 98] on button "Cerrar de todos modos" at bounding box center [168, 99] width 44 height 10
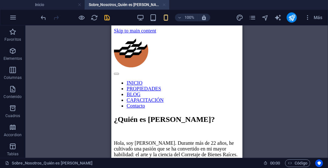
click at [165, 4] on link at bounding box center [164, 5] width 4 height 6
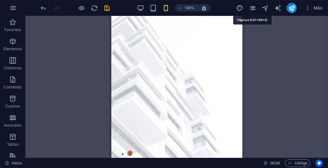
click at [251, 8] on icon "pages" at bounding box center [252, 7] width 7 height 7
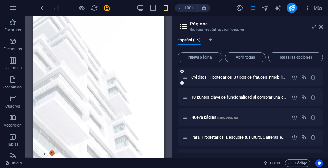
scroll to position [222, 0]
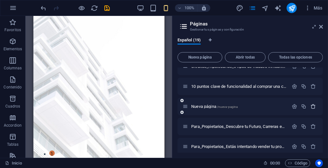
click at [311, 106] on icon "button" at bounding box center [312, 106] width 5 height 5
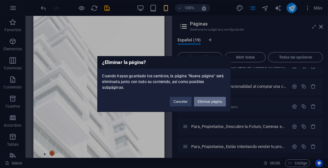
click at [214, 98] on button "Eliminar página" at bounding box center [210, 102] width 32 height 10
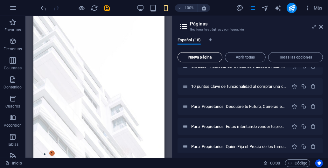
click at [205, 58] on span "Nueva página" at bounding box center [199, 57] width 39 height 4
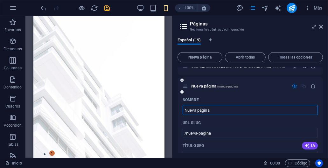
paste input "Solo_Colegas_Entendiendo el negocio de Bienes Raíces"
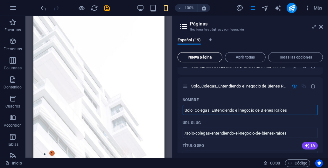
type input "Solo_Colegas_Entendiendo el negocio de Bienes Raíces"
type input "/solo-colegas-entendiendo-el-negocio-de-bienes-raices"
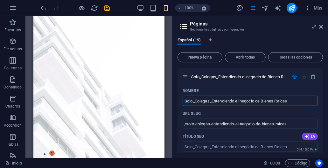
scroll to position [382, 0]
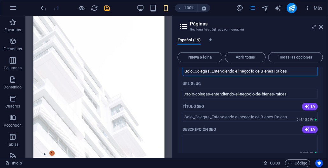
click at [247, 72] on input "Solo_Colegas_Entendiendo el negocio de Bienes Raíces" at bounding box center [249, 71] width 135 height 10
click at [246, 72] on input "Solo_Colegas_Entendiendo el negocio de Bienes Raíces" at bounding box center [249, 71] width 135 height 10
type input "Solo_Colegas_Entendiendo el negocio de Bienes Raíces"
click at [245, 92] on input "/solo-colegas-entendiendo-el-negocio-de-bienes-raices" at bounding box center [249, 94] width 135 height 10
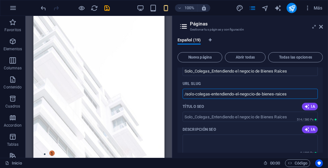
click at [245, 92] on input "/solo-colegas-entendiendo-el-negocio-de-bienes-raices" at bounding box center [249, 94] width 135 height 10
click at [242, 82] on div "URL SLUG" at bounding box center [249, 83] width 135 height 10
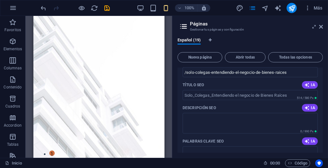
scroll to position [414, 0]
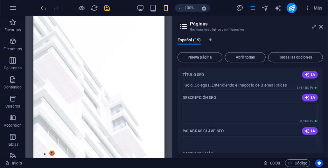
click at [176, 67] on div "Español (19) Nueva página Abrir todas Todas las opciones Inicio / Propiedades /…" at bounding box center [249, 94] width 155 height 125
click at [314, 42] on div "Español (19)" at bounding box center [249, 44] width 145 height 12
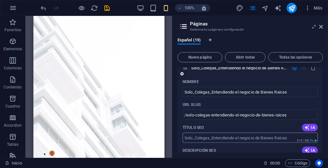
scroll to position [350, 0]
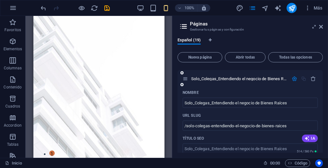
click at [293, 79] on icon "button" at bounding box center [293, 78] width 5 height 5
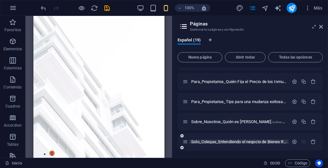
click at [231, 141] on span "Solo_Colegas_Entendiendo el negocio de Bienes Raíces /solo-colegas-entendiendo-…" at bounding box center [282, 141] width 182 height 5
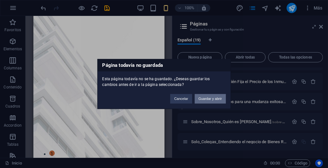
click at [206, 98] on button "Guardar y abrir" at bounding box center [210, 99] width 31 height 10
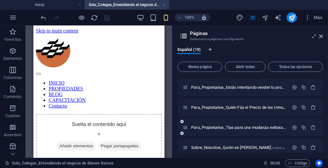
scroll to position [0, 0]
click at [14, 89] on icon "button" at bounding box center [13, 89] width 8 height 8
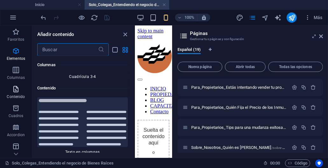
scroll to position [2133, 0]
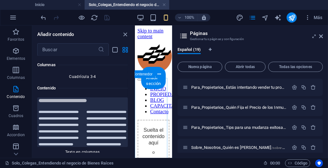
click at [149, 119] on div "Suelta el contenido aquí o Añadir elementos Pegar portapapeles" at bounding box center [153, 160] width 32 height 82
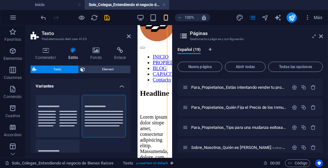
scroll to position [290, 0]
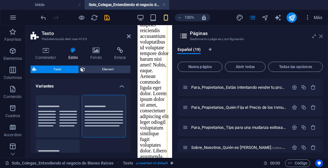
click at [322, 36] on icon at bounding box center [321, 36] width 4 height 5
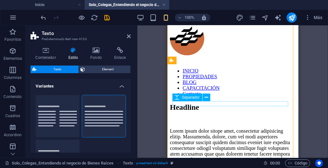
scroll to position [6, 0]
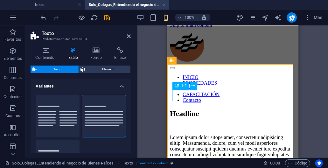
click at [194, 109] on div "Headline" at bounding box center [232, 113] width 126 height 9
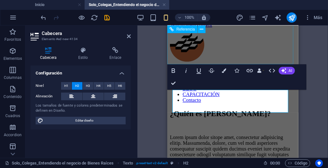
scroll to position [45, 3]
click at [211, 109] on h2 "¿Quién es Francisco Ornelas?" at bounding box center [232, 113] width 126 height 9
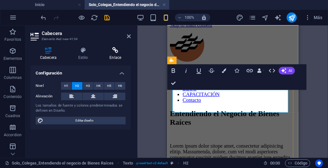
scroll to position [109, 2]
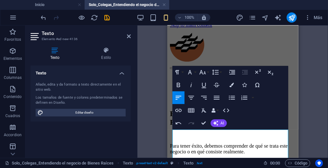
scroll to position [13493, 0]
drag, startPoint x: 204, startPoint y: 124, endPoint x: 93, endPoint y: 98, distance: 113.9
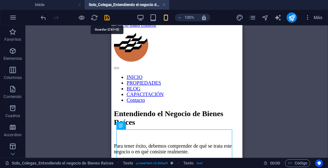
click at [104, 18] on icon "save" at bounding box center [107, 17] width 7 height 7
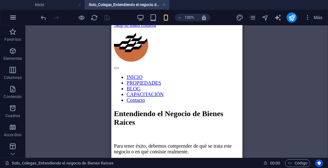
click at [11, 18] on icon "button" at bounding box center [13, 18] width 8 height 8
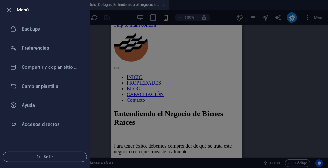
click at [93, 64] on div at bounding box center [164, 84] width 328 height 168
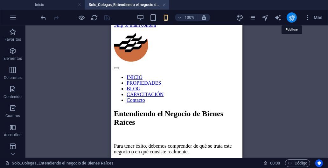
click at [290, 18] on icon "publish" at bounding box center [291, 17] width 7 height 7
click at [253, 20] on icon "pages" at bounding box center [252, 17] width 7 height 7
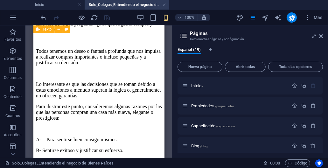
scroll to position [292, 0]
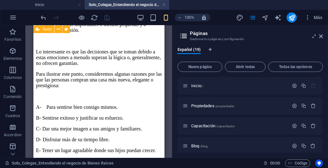
click at [174, 57] on div "Español (19) Nueva página Abrir todas Todas las opciones Inicio / Propiedades /…" at bounding box center [249, 100] width 155 height 116
click at [184, 36] on icon at bounding box center [184, 35] width 10 height 9
click at [106, 17] on div at bounding box center [75, 17] width 71 height 10
click at [31, 19] on div "100% Más" at bounding box center [163, 17] width 327 height 15
click at [320, 37] on icon at bounding box center [321, 36] width 4 height 5
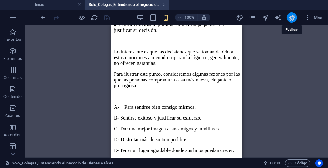
click at [290, 19] on icon "publish" at bounding box center [291, 17] width 7 height 7
click at [252, 56] on div "Arrastra aquí para reemplazar el contenido existente. Si quieres crear un eleme…" at bounding box center [176, 91] width 302 height 132
click at [163, 5] on link at bounding box center [164, 5] width 4 height 6
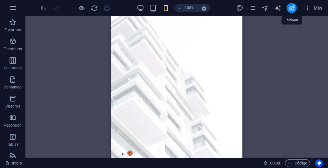
click at [290, 8] on icon "publish" at bounding box center [291, 7] width 7 height 7
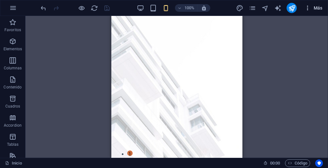
click at [308, 9] on icon "button" at bounding box center [307, 8] width 6 height 6
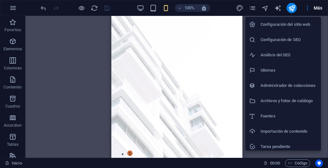
click at [317, 8] on div at bounding box center [164, 84] width 328 height 168
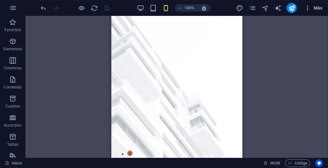
click at [315, 8] on span "Más" at bounding box center [313, 8] width 18 height 6
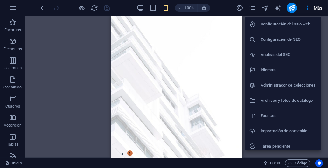
scroll to position [0, 0]
click at [140, 7] on div at bounding box center [164, 84] width 328 height 168
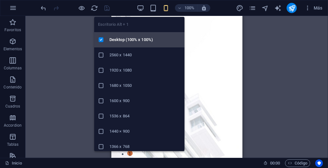
click at [122, 38] on h6 "Desktop (100% x 100%)" at bounding box center [144, 40] width 71 height 8
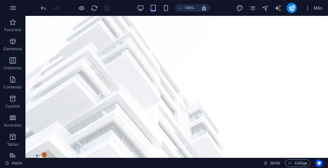
click at [107, 9] on div at bounding box center [75, 8] width 71 height 10
click at [291, 9] on icon "publish" at bounding box center [291, 7] width 7 height 7
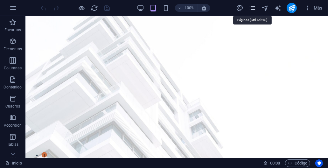
click at [252, 10] on icon "pages" at bounding box center [252, 7] width 7 height 7
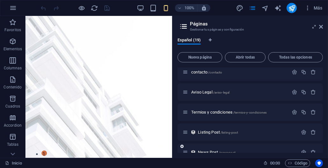
scroll to position [65, 0]
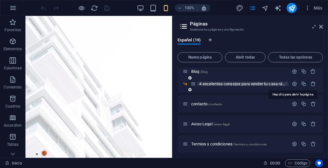
click at [239, 84] on span "4 excelentes consejos para vender tu casa rápidamente /4-excelentes-consejos-pa…" at bounding box center [291, 83] width 185 height 5
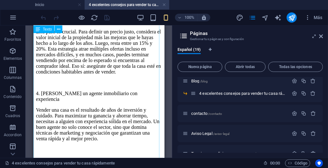
scroll to position [350, 0]
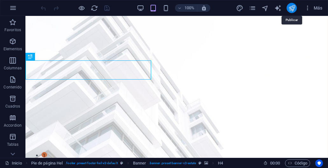
click at [289, 8] on icon "publish" at bounding box center [291, 7] width 7 height 7
click at [292, 10] on icon "publish" at bounding box center [291, 7] width 7 height 7
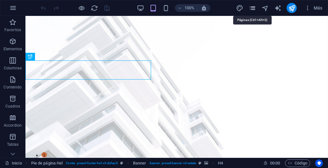
click at [254, 8] on icon "pages" at bounding box center [252, 7] width 7 height 7
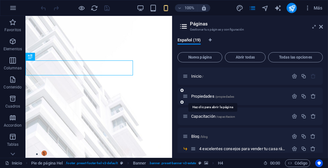
click at [208, 95] on span "Propiedades /propiedades" at bounding box center [212, 96] width 43 height 5
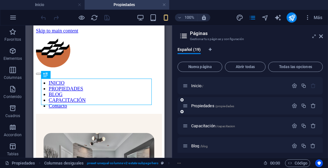
scroll to position [105, 0]
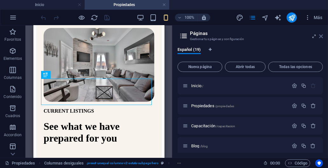
click at [320, 35] on icon at bounding box center [321, 36] width 4 height 5
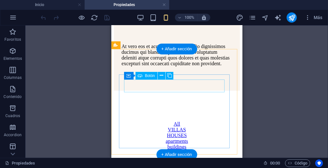
scroll to position [232, 0]
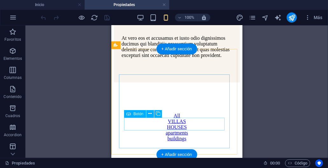
click at [179, 130] on div "apartments" at bounding box center [176, 133] width 100 height 6
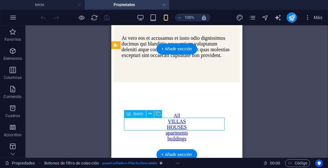
click at [179, 130] on div "apartments" at bounding box center [176, 133] width 100 height 6
select select "%"
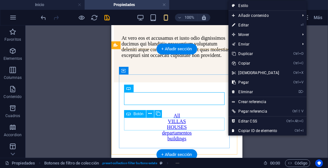
click at [183, 130] on div "departamentos" at bounding box center [176, 133] width 100 height 6
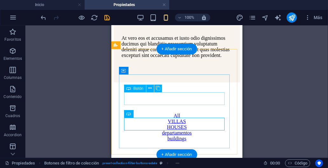
click at [169, 118] on div "VILLAS" at bounding box center [176, 121] width 100 height 6
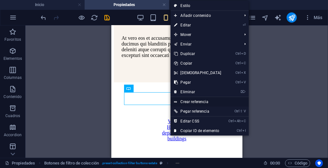
click at [182, 101] on link "Crear referencia" at bounding box center [209, 102] width 78 height 10
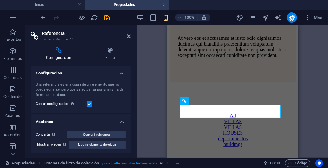
scroll to position [1, 0]
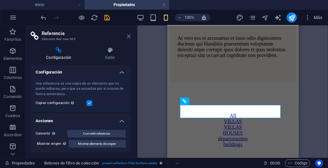
click at [127, 37] on icon at bounding box center [129, 36] width 4 height 5
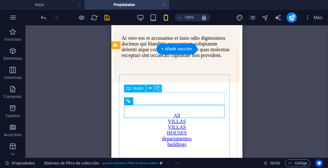
click at [171, 118] on div "VILLAS" at bounding box center [176, 121] width 100 height 6
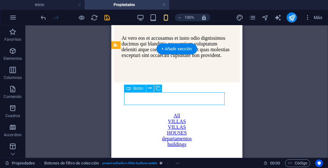
click at [171, 118] on div "VILLAS" at bounding box center [176, 121] width 100 height 6
select select "%"
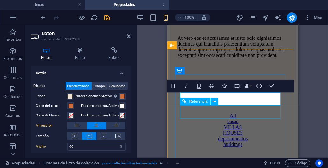
click at [229, 124] on div "VILLAS" at bounding box center [232, 127] width 100 height 6
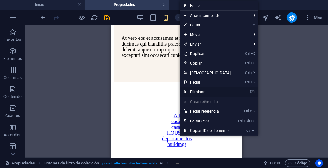
click at [186, 91] on icon at bounding box center [185, 92] width 3 height 10
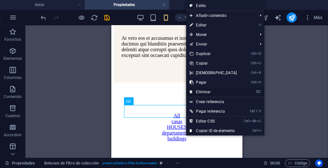
click at [195, 92] on link "⌦ Eliminar" at bounding box center [213, 92] width 55 height 10
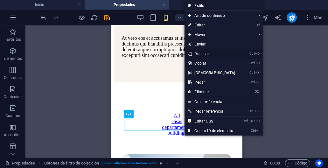
click at [200, 55] on link "Ctrl D Duplicar" at bounding box center [211, 54] width 55 height 10
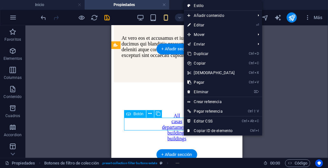
click at [176, 130] on div "buildings" at bounding box center [176, 133] width 100 height 6
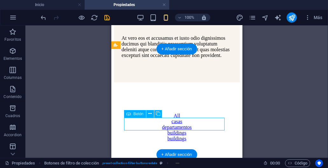
click at [176, 130] on div "buildings" at bounding box center [176, 133] width 100 height 6
select select "%"
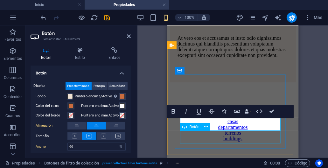
click at [230, 136] on div "buildings" at bounding box center [232, 138] width 100 height 6
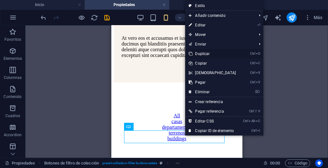
click at [203, 55] on link "Ctrl D Duplicar" at bounding box center [212, 54] width 55 height 10
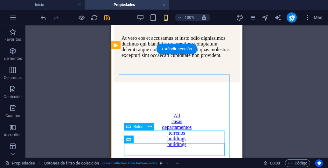
click at [181, 138] on div "buildings" at bounding box center [176, 138] width 100 height 6
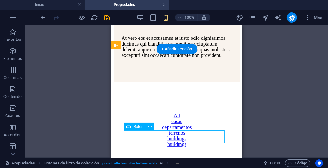
click at [181, 137] on div "buildings" at bounding box center [176, 138] width 100 height 6
select select "%"
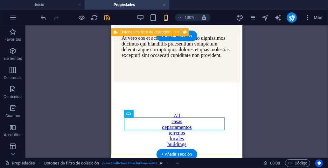
scroll to position [264, 0]
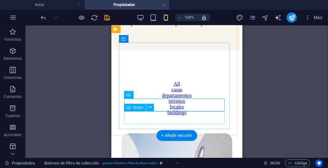
click at [183, 115] on div "buildings" at bounding box center [176, 112] width 100 height 6
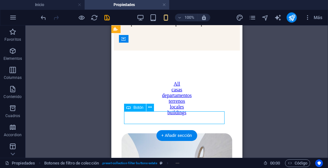
click at [183, 115] on div "buildings" at bounding box center [176, 112] width 100 height 6
select select "%"
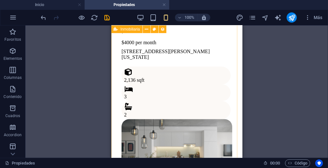
scroll to position [1027, 0]
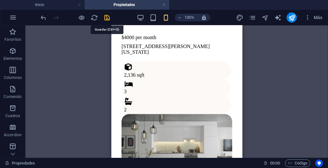
click at [108, 18] on icon "save" at bounding box center [107, 17] width 7 height 7
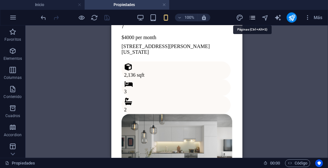
click at [250, 18] on icon "pages" at bounding box center [252, 17] width 7 height 7
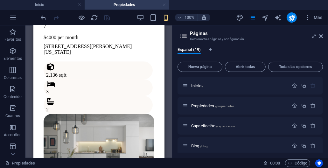
click at [164, 3] on link at bounding box center [164, 5] width 4 height 6
click at [0, 0] on icon "button" at bounding box center [0, 0] width 0 height 0
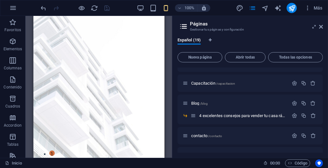
scroll to position [1, 0]
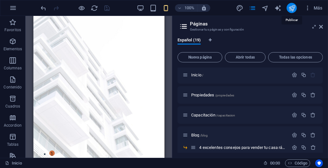
click at [291, 8] on icon "publish" at bounding box center [291, 7] width 7 height 7
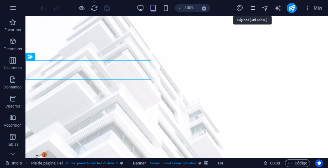
click at [253, 9] on icon "pages" at bounding box center [252, 7] width 7 height 7
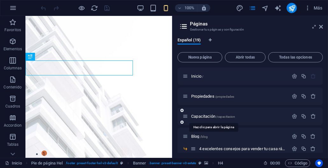
click at [205, 116] on span "Capacitación /capacitacion" at bounding box center [213, 116] width 44 height 5
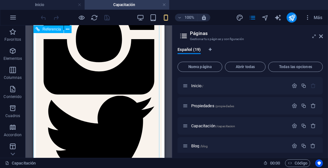
scroll to position [1729, 0]
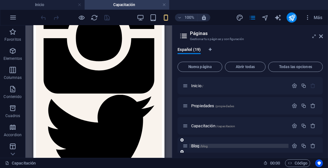
click at [198, 145] on span "Blog /blog" at bounding box center [199, 145] width 17 height 5
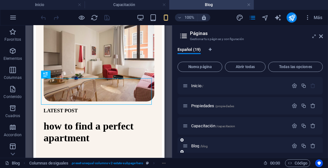
scroll to position [32, 0]
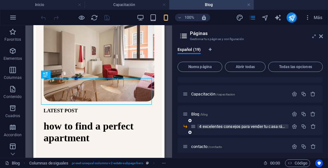
click at [208, 126] on span "4 excelentes consejos para vender tu casa rápidamente /4-excelentes-consejos-pa…" at bounding box center [291, 126] width 185 height 5
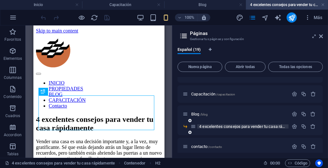
scroll to position [0, 0]
click at [208, 125] on span "4 excelentes consejos para vender tu casa rápidamente /4-excelentes-consejos-pa…" at bounding box center [291, 126] width 185 height 5
click at [223, 125] on span "4 excelentes consejos para vender tu casa rápidamente /4-excelentes-consejos-pa…" at bounding box center [291, 126] width 185 height 5
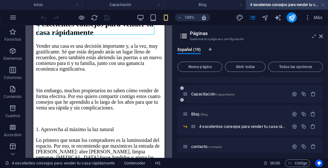
scroll to position [64, 0]
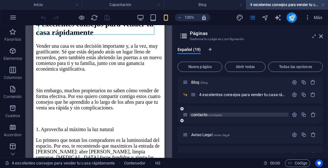
click at [211, 115] on span "/contacto" at bounding box center [215, 114] width 14 height 3
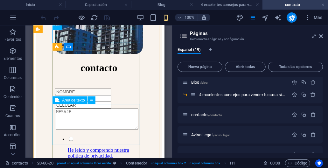
scroll to position [215, 0]
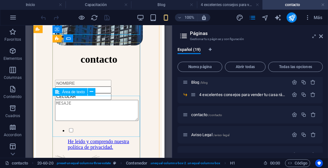
click at [75, 105] on div at bounding box center [99, 110] width 88 height 22
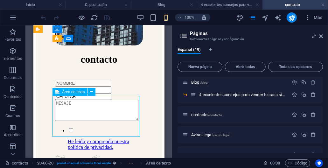
click at [75, 105] on div at bounding box center [99, 110] width 88 height 22
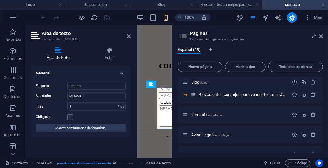
scroll to position [222, 0]
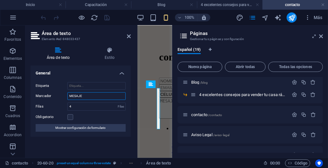
click at [84, 96] on input "MESAJE" at bounding box center [96, 96] width 58 height 8
type input "MENSAJE"
click at [93, 115] on div "Obligatorio" at bounding box center [81, 117] width 90 height 8
click at [320, 37] on icon at bounding box center [321, 36] width 4 height 5
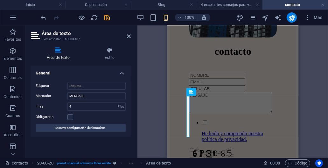
scroll to position [215, 0]
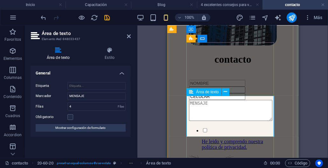
click at [228, 107] on textarea at bounding box center [229, 109] width 83 height 21
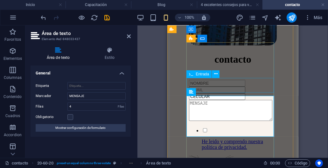
click at [234, 93] on div "CELULAR" at bounding box center [232, 96] width 88 height 7
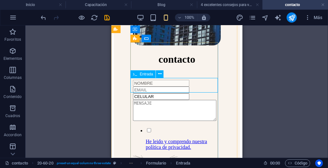
click at [169, 93] on div "CELULAR" at bounding box center [177, 96] width 88 height 7
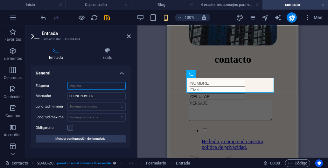
click at [87, 87] on input "Etiqueta" at bounding box center [96, 86] width 58 height 8
type input "c"
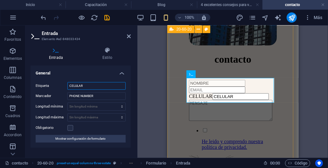
type input "CELULAR"
click at [173, 96] on div "contacto NOMBRE CELULAR CELULAR He leido y comprendo nuestra política de privac…" at bounding box center [232, 124] width 126 height 450
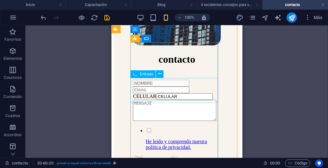
click at [167, 93] on div "CELULAR CELULAR" at bounding box center [177, 96] width 88 height 7
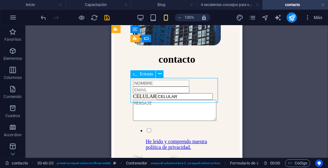
click at [167, 93] on div "CELULAR CELULAR" at bounding box center [177, 96] width 88 height 7
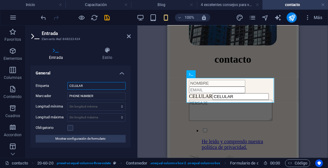
click at [100, 86] on input "CELULAR" at bounding box center [96, 86] width 58 height 8
type input "C"
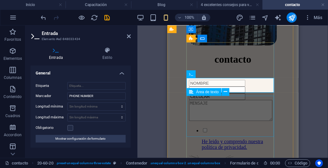
click at [211, 107] on div at bounding box center [232, 110] width 88 height 22
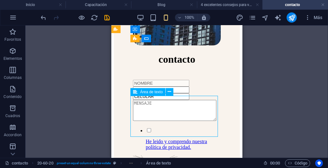
click at [159, 103] on div at bounding box center [177, 110] width 88 height 22
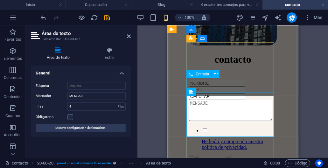
click at [215, 93] on div "CELULAR" at bounding box center [232, 96] width 88 height 7
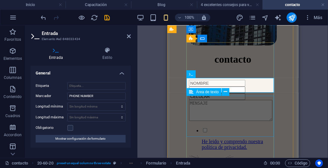
click at [219, 108] on div at bounding box center [232, 110] width 88 height 22
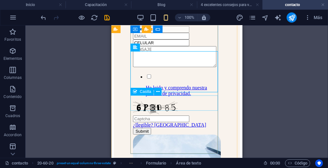
scroll to position [278, 0]
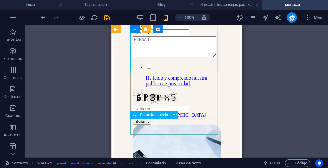
click at [160, 124] on div "Submit" at bounding box center [177, 121] width 88 height 7
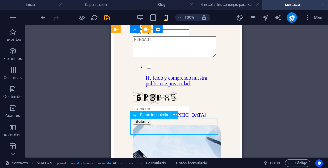
click at [160, 124] on div "Submit" at bounding box center [177, 121] width 88 height 7
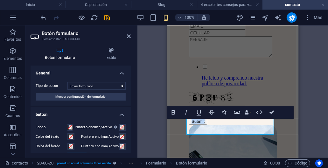
type button "Submit"
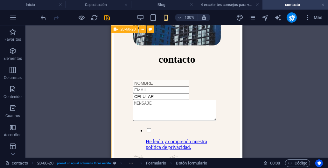
scroll to position [183, 0]
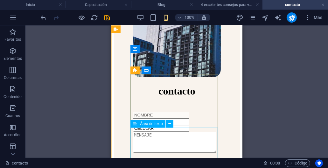
click at [155, 135] on div at bounding box center [177, 142] width 88 height 22
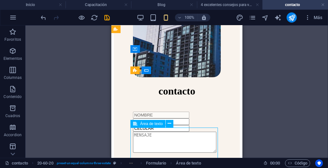
click at [155, 135] on div at bounding box center [177, 142] width 88 height 22
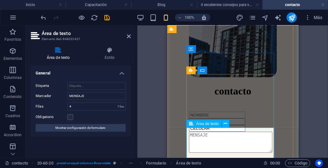
click at [192, 124] on icon at bounding box center [191, 124] width 4 height 8
click at [223, 123] on button at bounding box center [226, 124] width 8 height 8
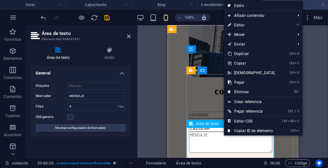
click at [213, 139] on textarea at bounding box center [229, 141] width 83 height 21
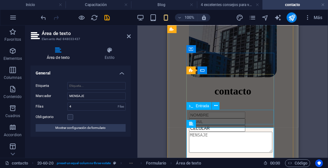
click at [206, 125] on div "CELULAR" at bounding box center [232, 128] width 88 height 7
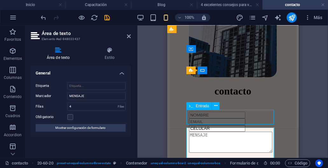
click at [206, 125] on div "CELULAR" at bounding box center [232, 128] width 88 height 7
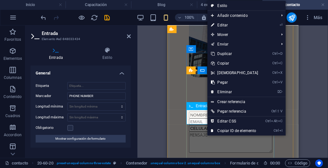
click at [200, 108] on div "Entrada" at bounding box center [198, 106] width 25 height 8
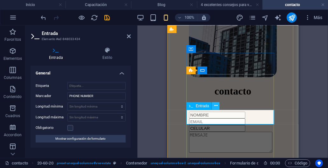
click at [215, 106] on icon at bounding box center [215, 105] width 3 height 7
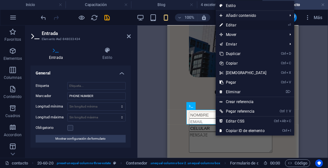
click at [231, 27] on link "⏎ Editar" at bounding box center [242, 25] width 55 height 10
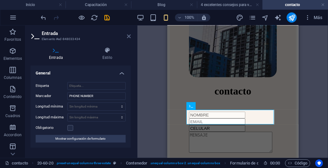
click at [130, 36] on icon at bounding box center [129, 36] width 4 height 5
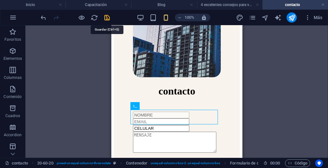
click at [107, 17] on icon "save" at bounding box center [107, 17] width 7 height 7
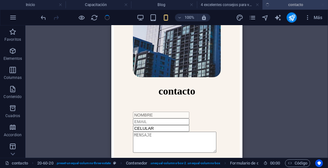
checkbox input "false"
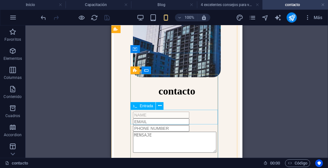
click at [160, 125] on div at bounding box center [177, 128] width 88 height 7
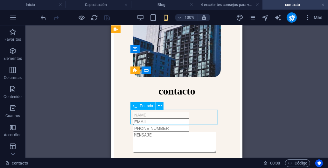
click at [160, 125] on div at bounding box center [177, 128] width 88 height 7
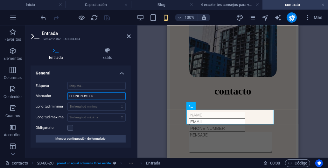
drag, startPoint x: 107, startPoint y: 97, endPoint x: 66, endPoint y: 94, distance: 40.8
click at [67, 93] on input "PHONE NUMBER" at bounding box center [96, 96] width 58 height 8
type input "CELULAR"
click at [129, 37] on icon at bounding box center [129, 36] width 4 height 5
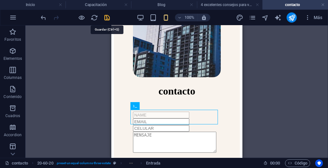
click at [107, 19] on icon "save" at bounding box center [107, 17] width 7 height 7
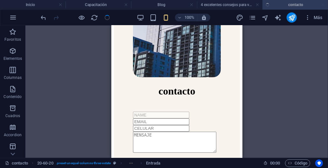
checkbox input "false"
click at [291, 19] on icon "publish" at bounding box center [291, 17] width 7 height 7
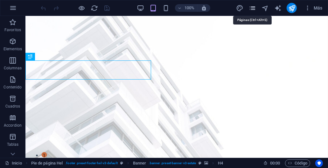
click at [251, 8] on icon "pages" at bounding box center [252, 7] width 7 height 7
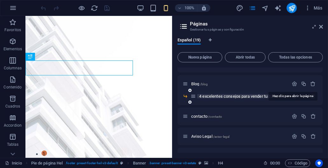
scroll to position [64, 0]
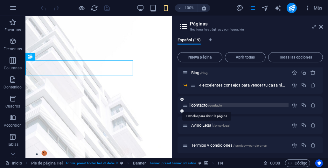
click at [200, 106] on span "contacto /contacto" at bounding box center [206, 105] width 31 height 5
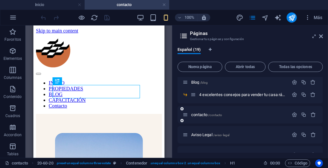
scroll to position [151, 0]
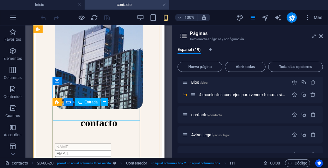
click at [85, 143] on div at bounding box center [99, 146] width 88 height 7
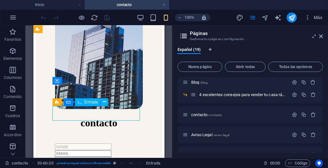
click at [83, 143] on div at bounding box center [99, 146] width 88 height 7
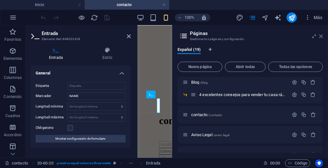
click at [321, 35] on icon at bounding box center [321, 36] width 4 height 5
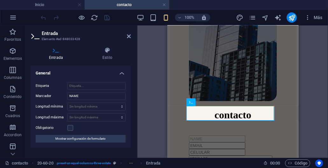
scroll to position [151, 0]
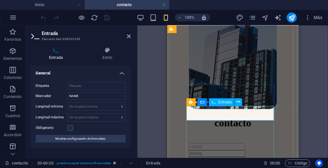
click at [205, 143] on input "text" at bounding box center [216, 146] width 56 height 7
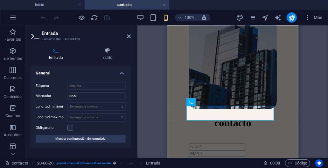
type input "NOMBRE"
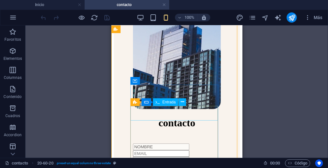
click at [169, 143] on div "NOMBRE" at bounding box center [177, 146] width 88 height 7
click at [182, 102] on icon at bounding box center [182, 102] width 3 height 7
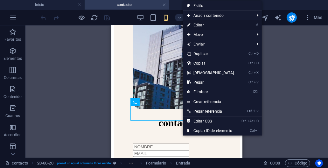
click at [197, 25] on link "⏎ Editar" at bounding box center [210, 25] width 55 height 10
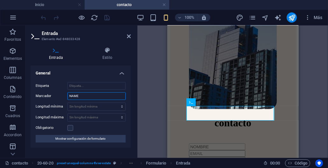
click at [97, 96] on input "NAME" at bounding box center [96, 96] width 58 height 8
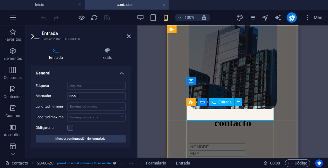
click at [231, 143] on input "NOMBRE" at bounding box center [216, 146] width 56 height 7
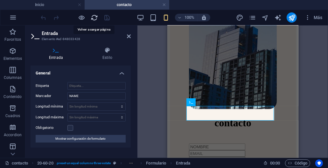
click at [95, 18] on icon "reload" at bounding box center [94, 17] width 7 height 7
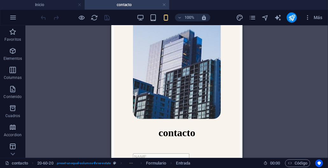
scroll to position [159, 0]
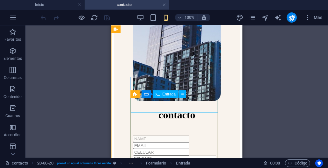
click at [150, 135] on div at bounding box center [177, 138] width 88 height 7
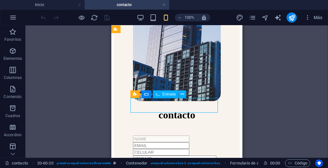
click at [150, 135] on div at bounding box center [177, 138] width 88 height 7
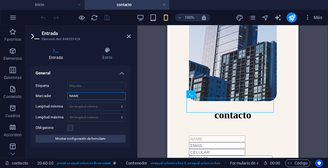
click at [103, 96] on input "NAME" at bounding box center [96, 96] width 58 height 8
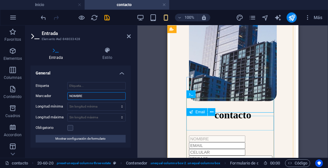
type input "NOMBRE"
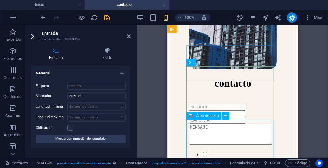
scroll to position [222, 0]
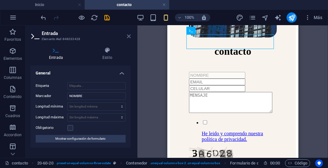
click at [128, 37] on icon at bounding box center [129, 36] width 4 height 5
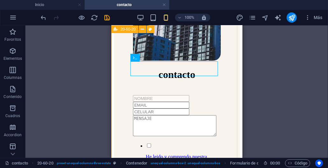
scroll to position [191, 0]
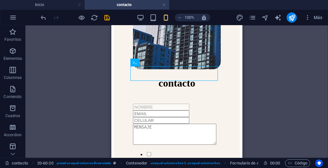
click at [266, 74] on div "Referencia 20-60-20 Contenedor H1 Contenedor Separador Formulario de contacto F…" at bounding box center [176, 91] width 302 height 132
click at [108, 18] on icon "save" at bounding box center [107, 17] width 7 height 7
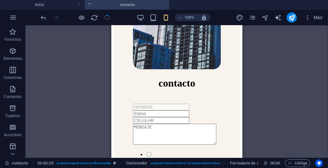
checkbox input "false"
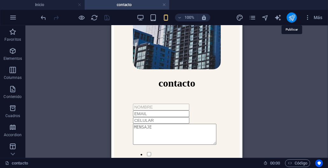
click at [290, 20] on icon "publish" at bounding box center [291, 17] width 7 height 7
